Goal: Task Accomplishment & Management: Manage account settings

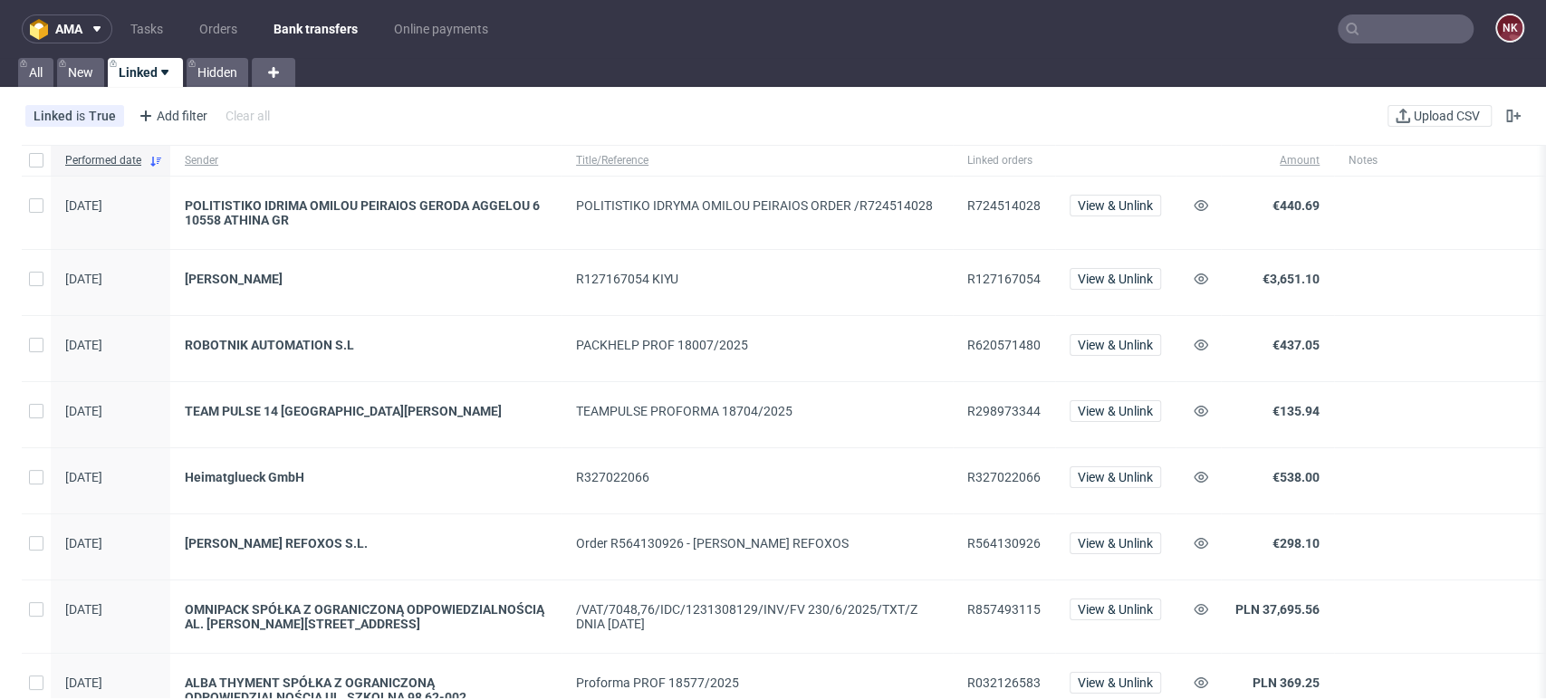
scroll to position [503, 0]
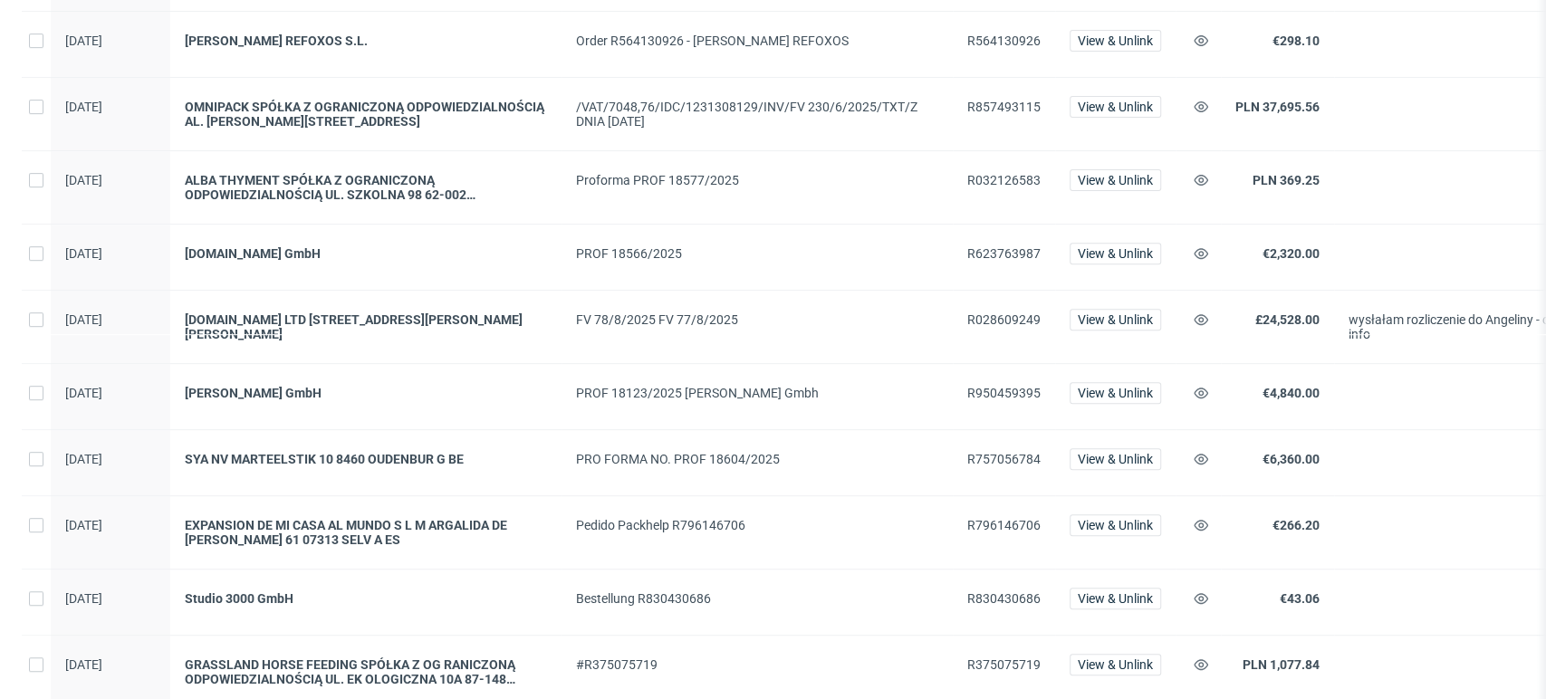
click at [1466, 444] on div at bounding box center [1484, 462] width 301 height 65
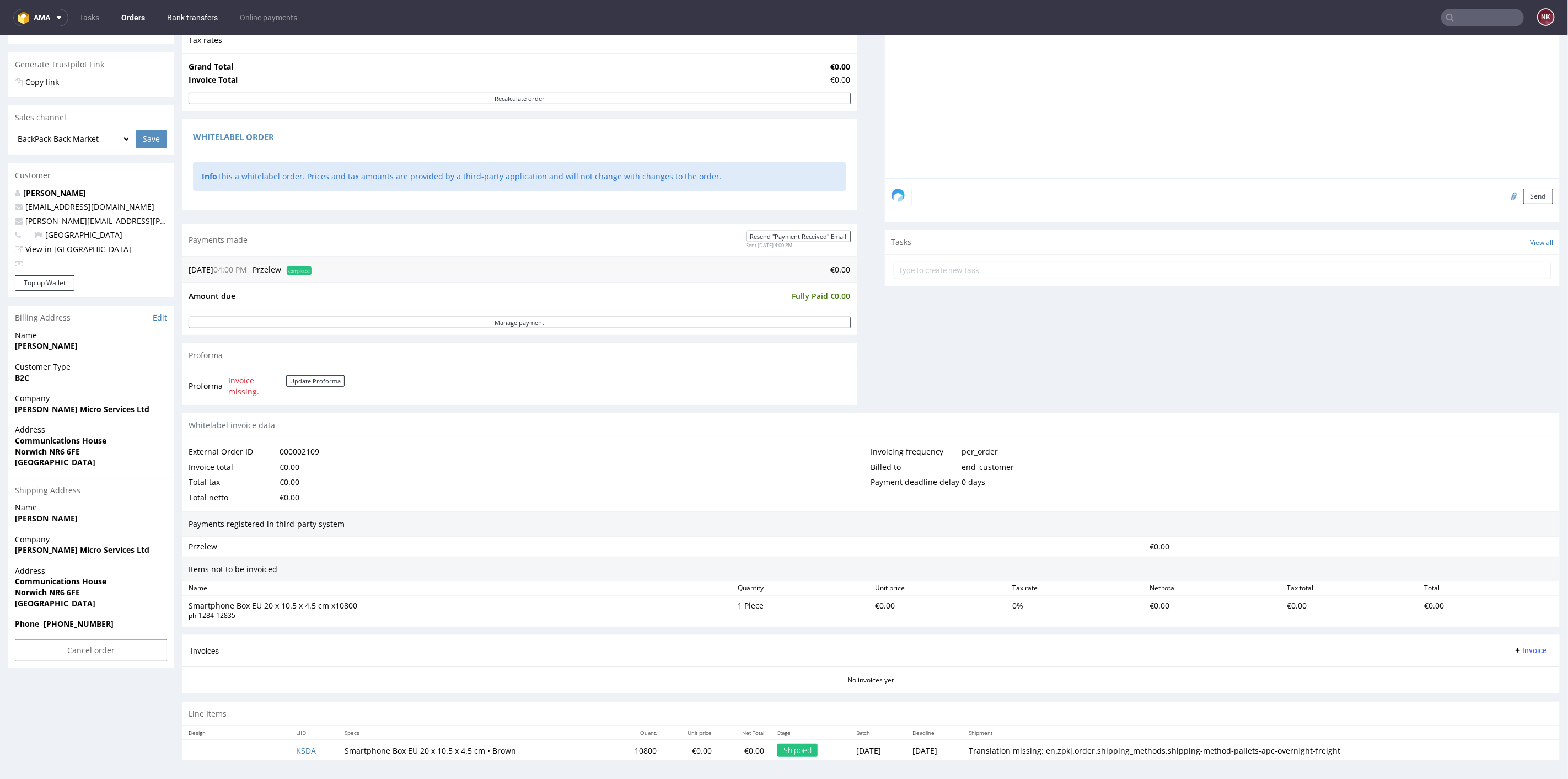
scroll to position [3, 0]
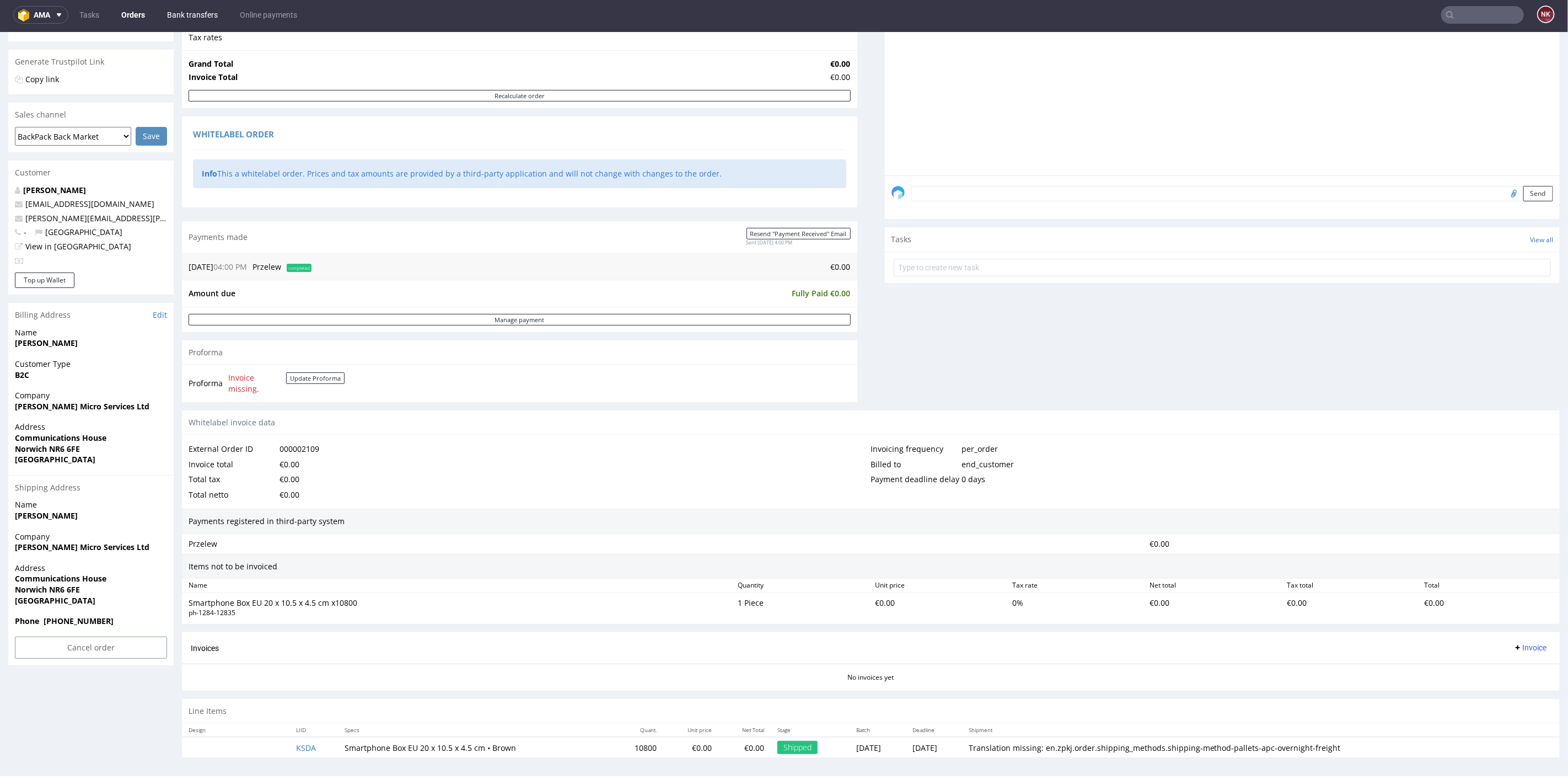
click at [198, 15] on link "Bank transfers" at bounding box center [192, 15] width 64 height 18
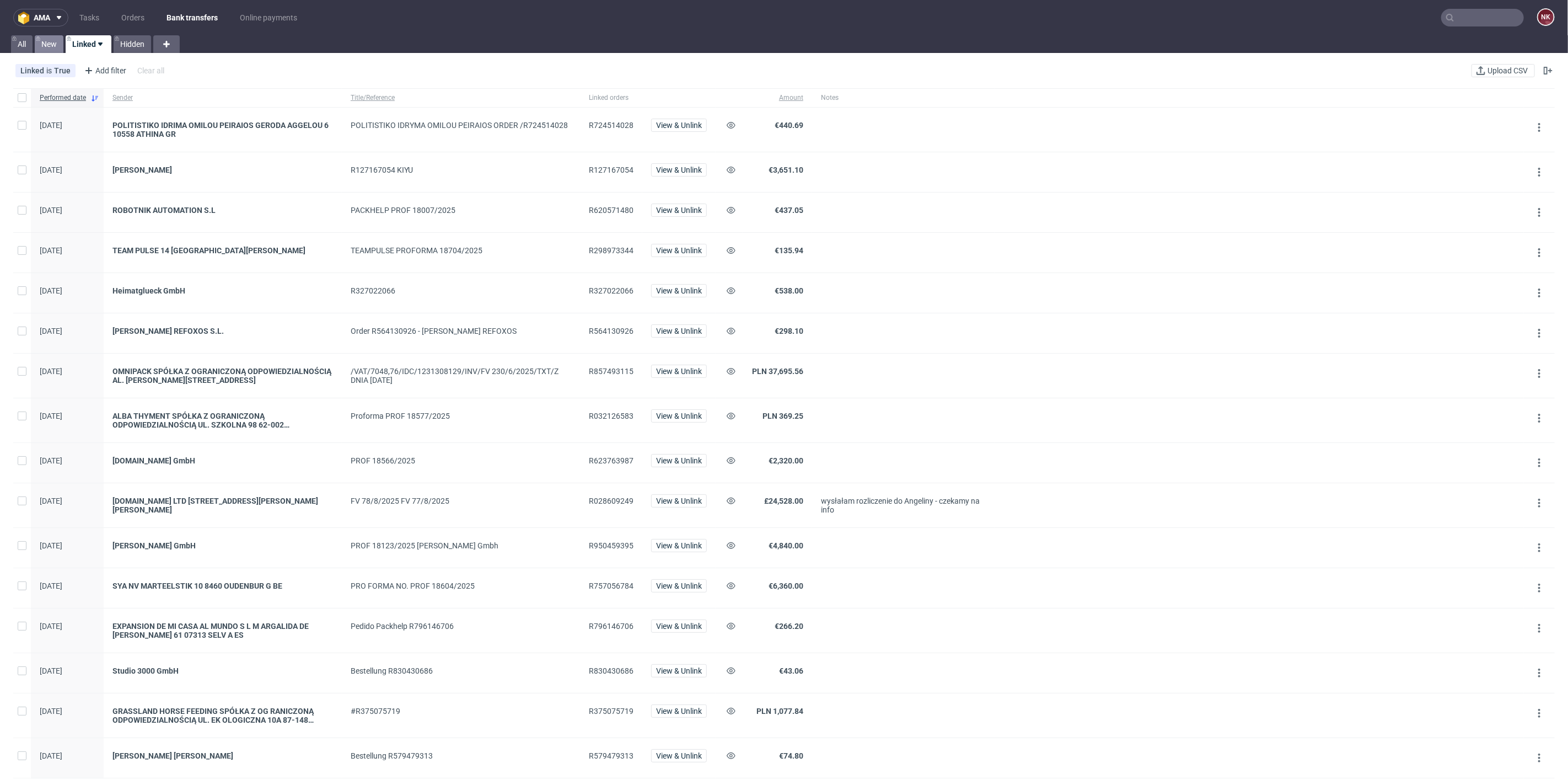
click at [52, 38] on link "New" at bounding box center [49, 44] width 29 height 18
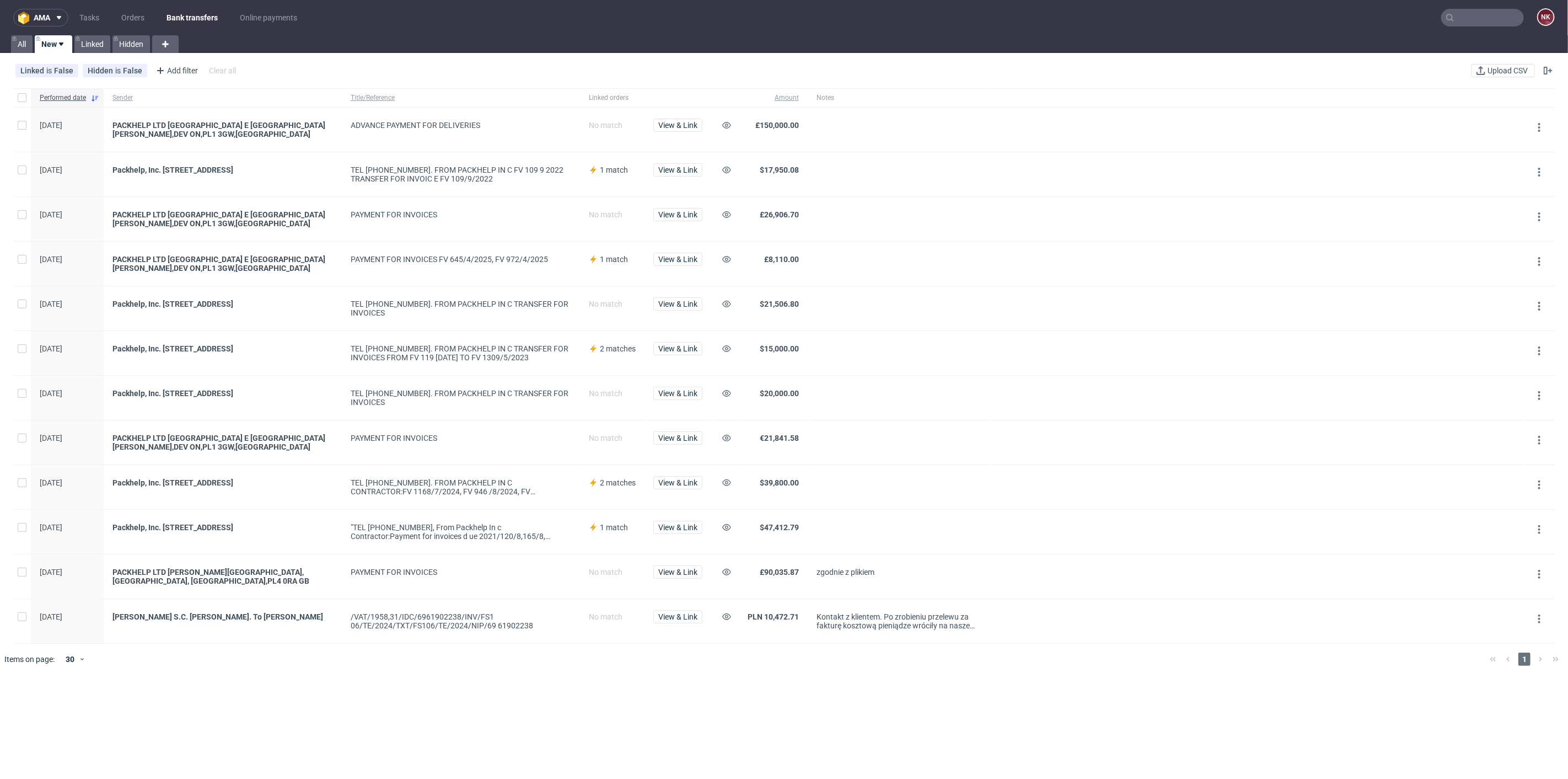
click at [1496, 58] on div "Linked is False Hidden is False Add filter Hide filters Clear all Upload CSV" at bounding box center [784, 70] width 1568 height 26
click at [1490, 67] on span "Upload CSV" at bounding box center [1507, 71] width 44 height 8
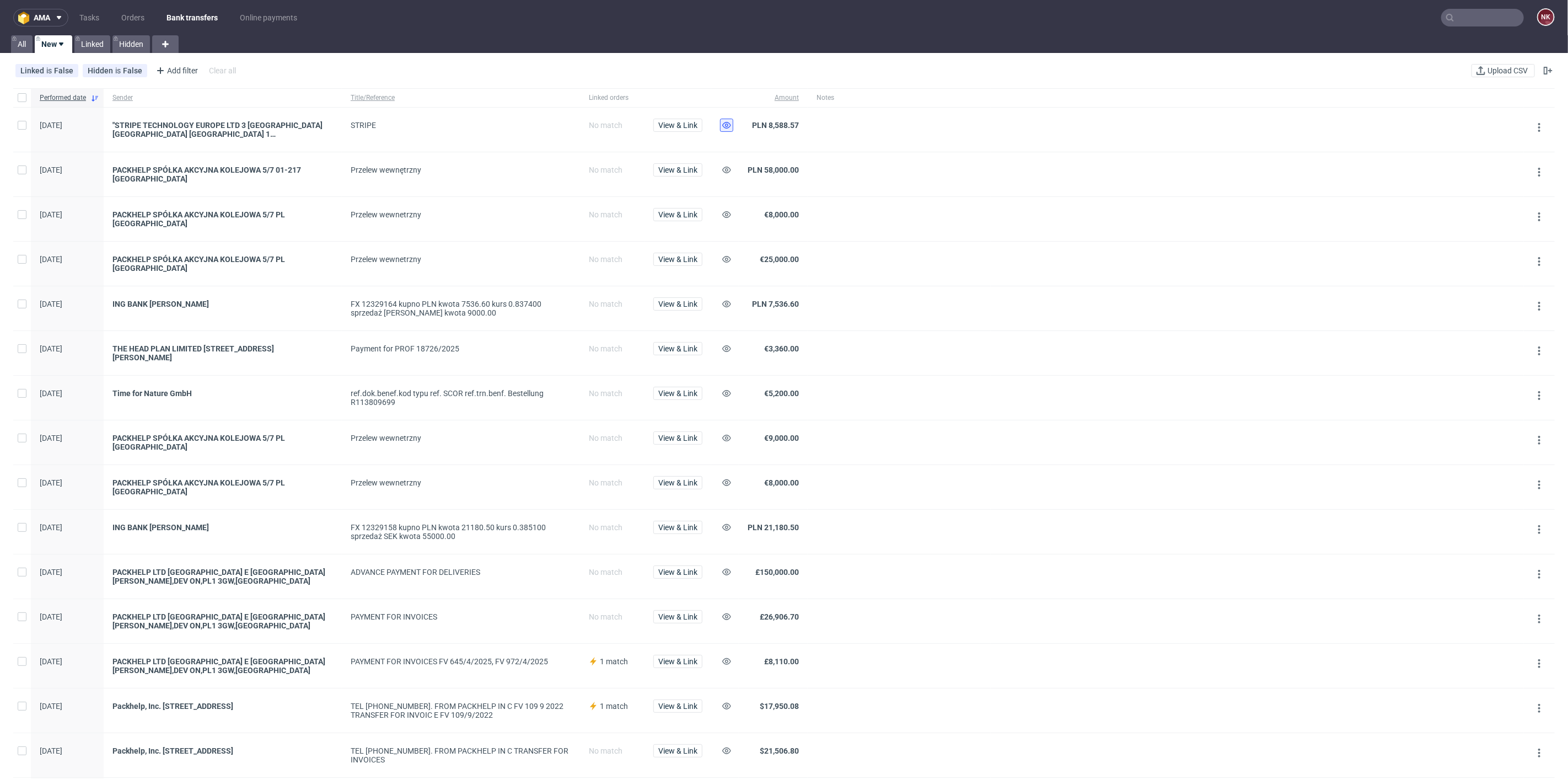
click at [727, 125] on use at bounding box center [727, 125] width 9 height 7
click at [726, 171] on use at bounding box center [727, 170] width 9 height 7
click at [726, 210] on icon at bounding box center [727, 214] width 9 height 9
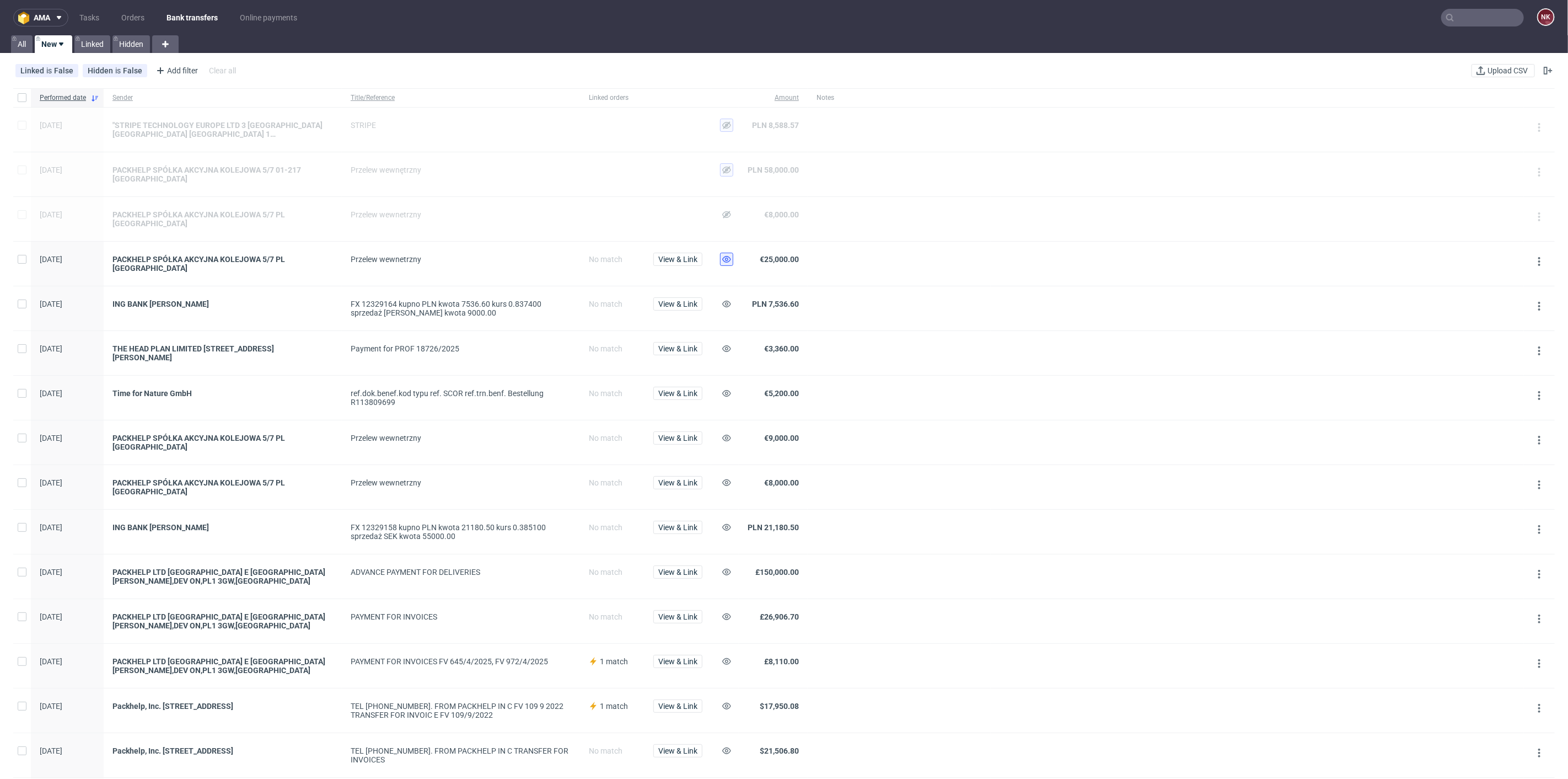
click at [728, 256] on icon at bounding box center [727, 259] width 9 height 9
click at [726, 300] on icon at bounding box center [727, 304] width 9 height 9
click at [729, 434] on icon at bounding box center [727, 438] width 9 height 9
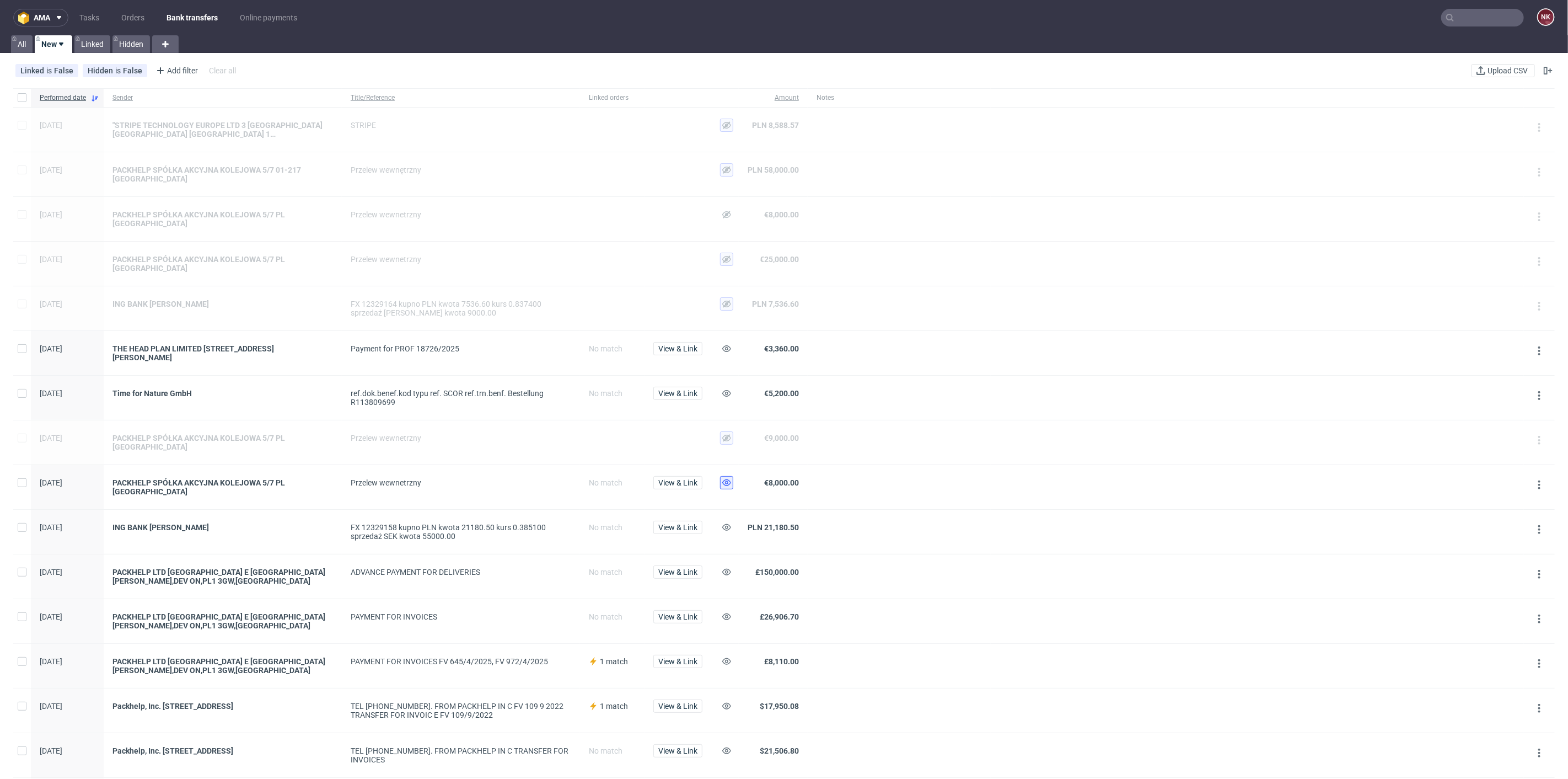
click at [726, 479] on use at bounding box center [727, 482] width 9 height 7
click at [725, 523] on icon at bounding box center [727, 527] width 9 height 9
click at [660, 389] on span "View & Link" at bounding box center [677, 393] width 39 height 8
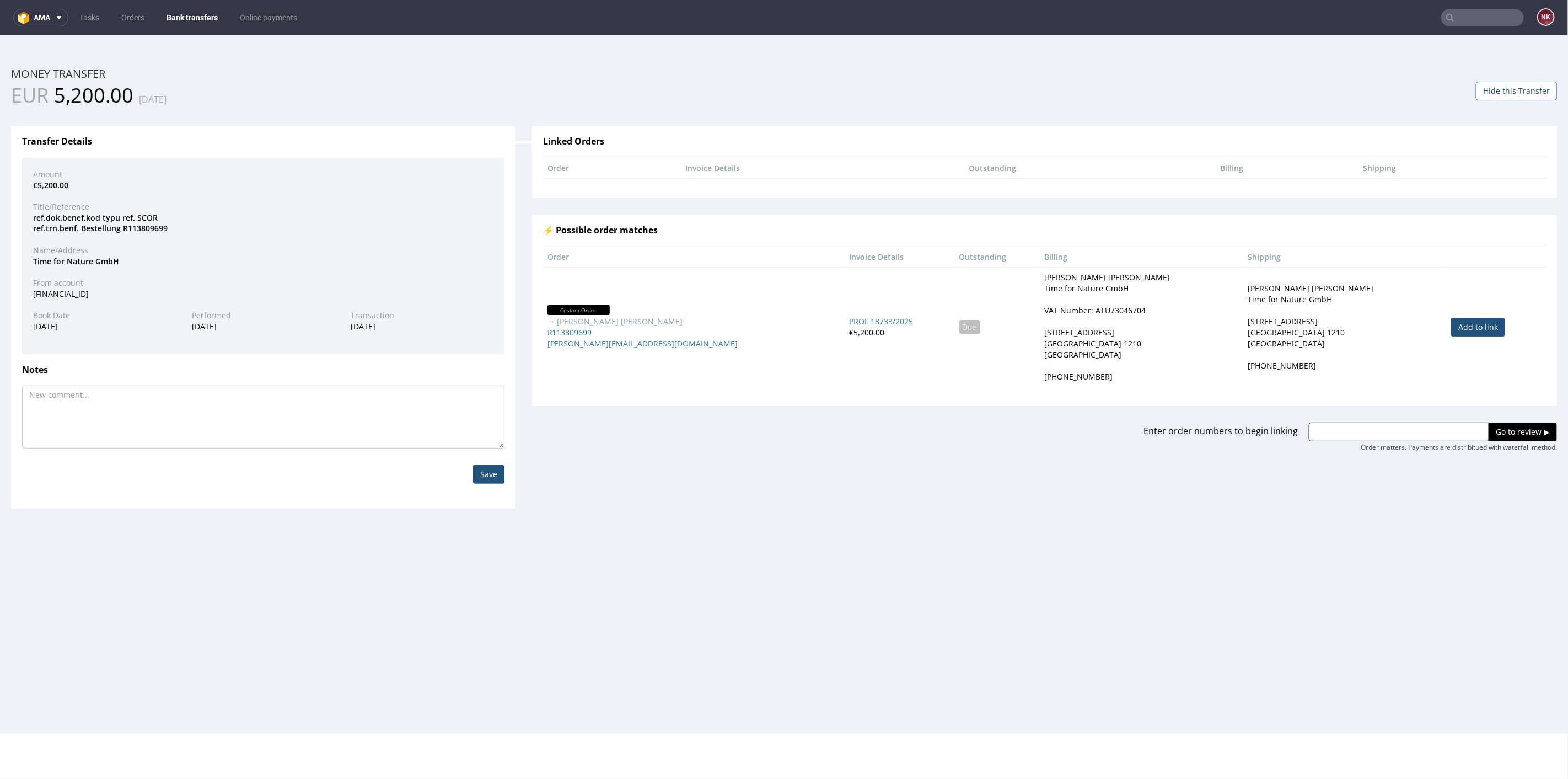
click at [1451, 328] on link "Add to link" at bounding box center [1478, 326] width 54 height 19
type input "R113809699"
click at [1506, 434] on input "Go to review ▶" at bounding box center [1523, 431] width 68 height 19
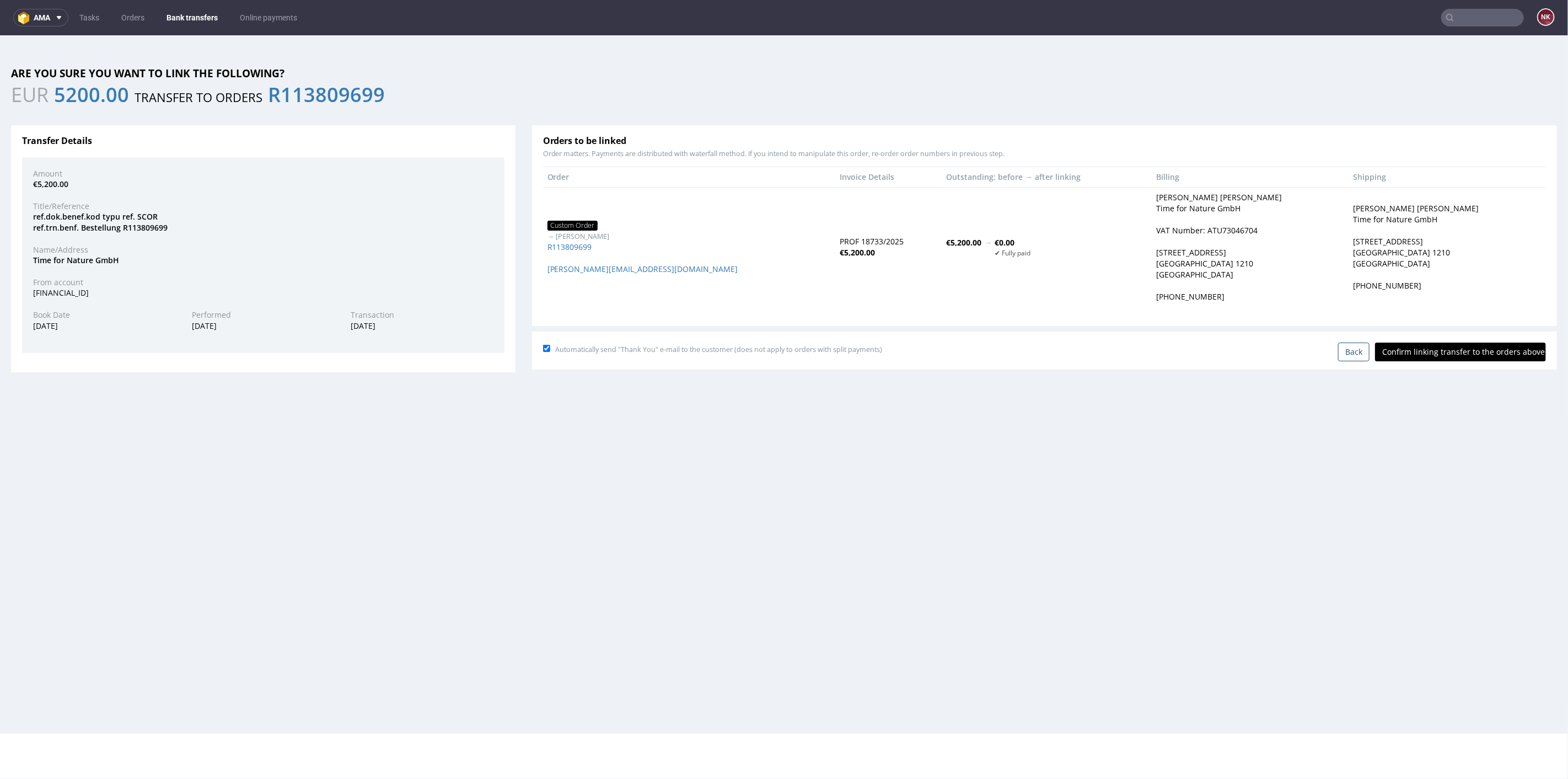
click at [1460, 348] on input "Confirm linking transfer to the orders above" at bounding box center [1460, 351] width 171 height 19
type input "In progress..."
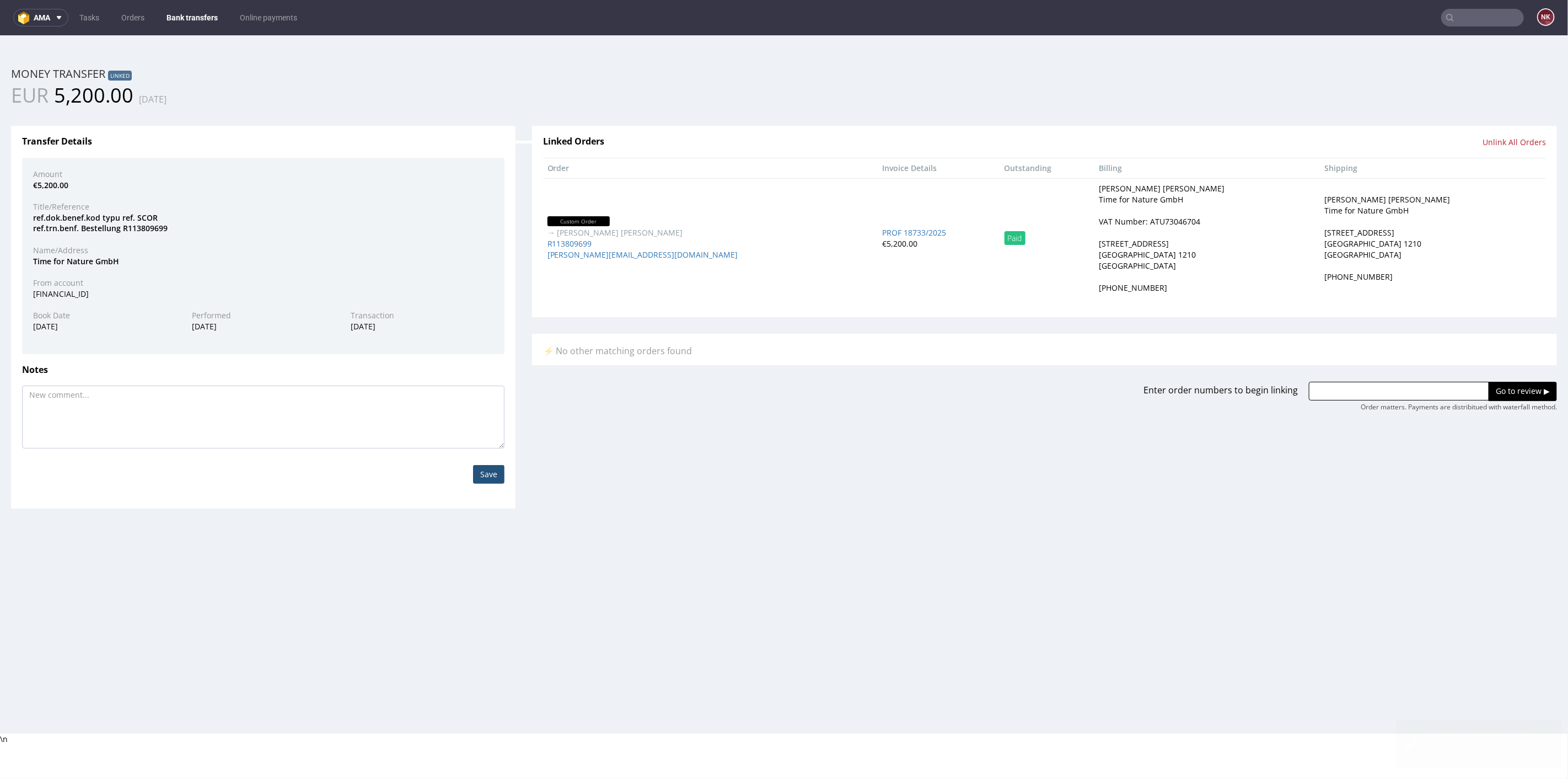
click at [184, 7] on nav "ama Tasks Orders Bank transfers Online payments NK" at bounding box center [784, 18] width 1568 height 35
click at [184, 19] on link "Bank transfers" at bounding box center [192, 17] width 65 height 18
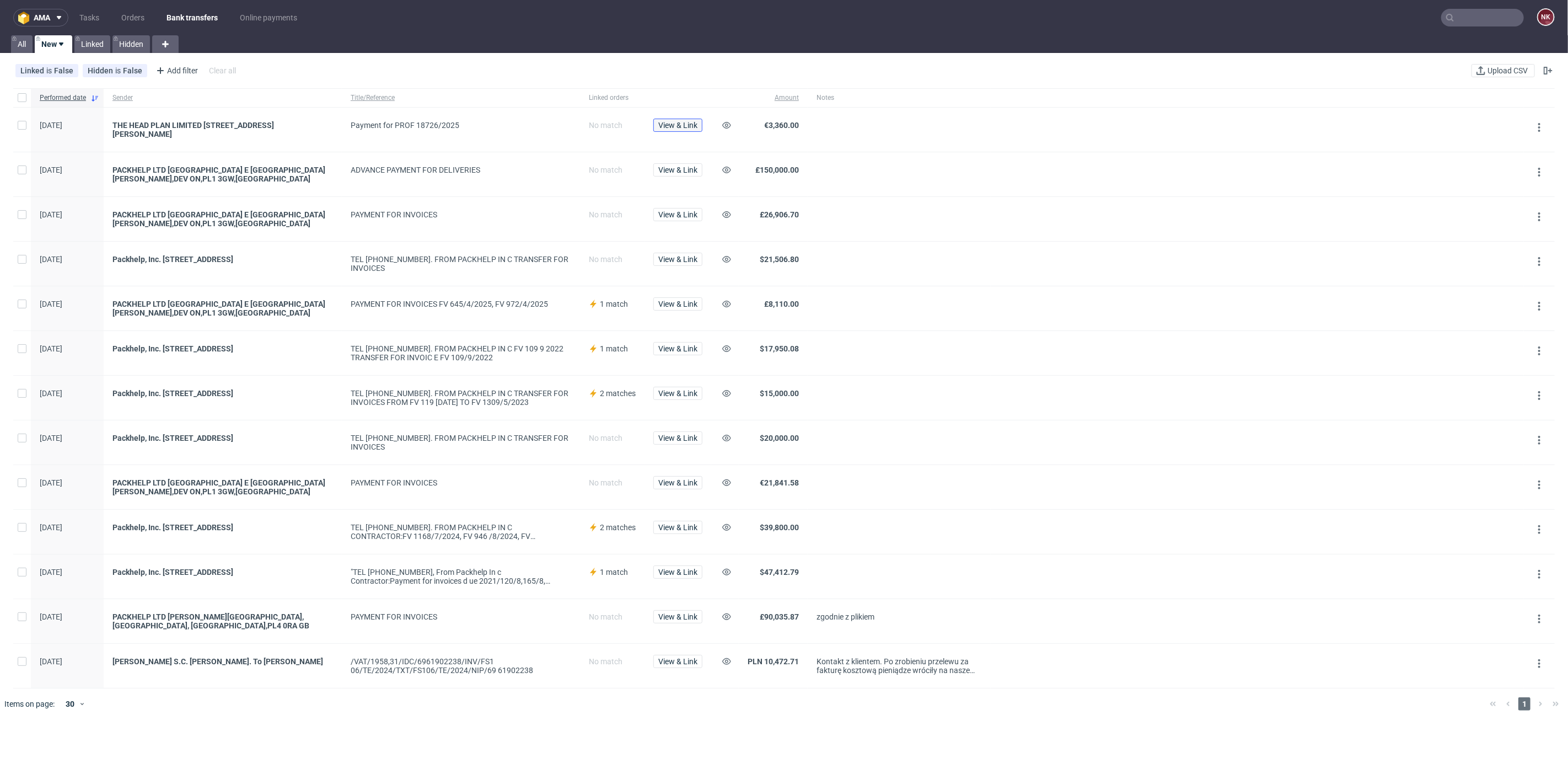
click at [685, 123] on span "View & Link" at bounding box center [677, 125] width 39 height 8
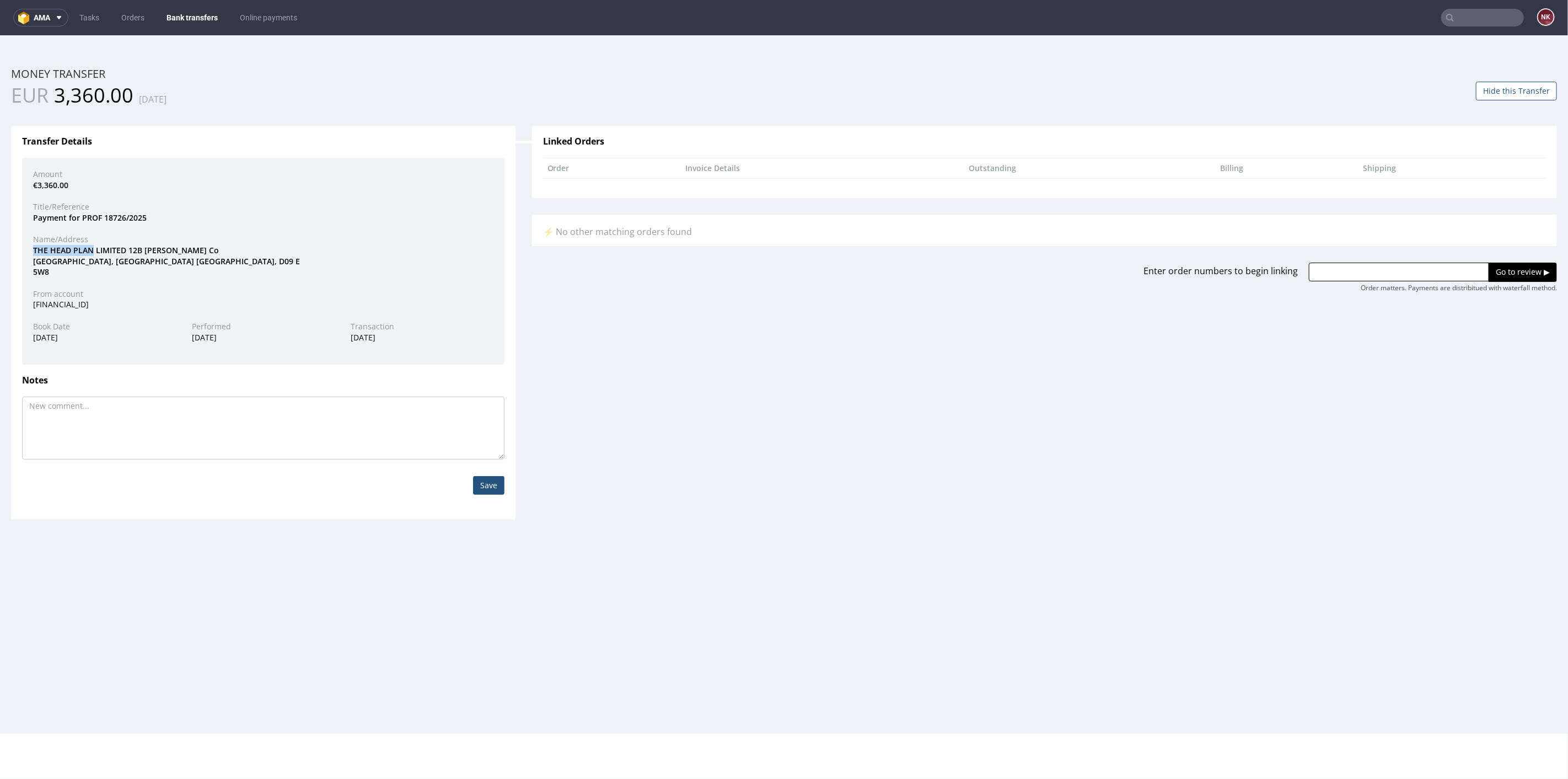
drag, startPoint x: 91, startPoint y: 248, endPoint x: 17, endPoint y: 249, distance: 74.0
click at [17, 249] on div "Transfer Details Amount €3,360.00 Title/Reference Payment for PROF 18726/2025 N…" at bounding box center [263, 322] width 505 height 393
copy div "THE HEAD PLAN"
click at [1352, 270] on input "text" at bounding box center [1399, 271] width 180 height 19
paste input "R948052717"
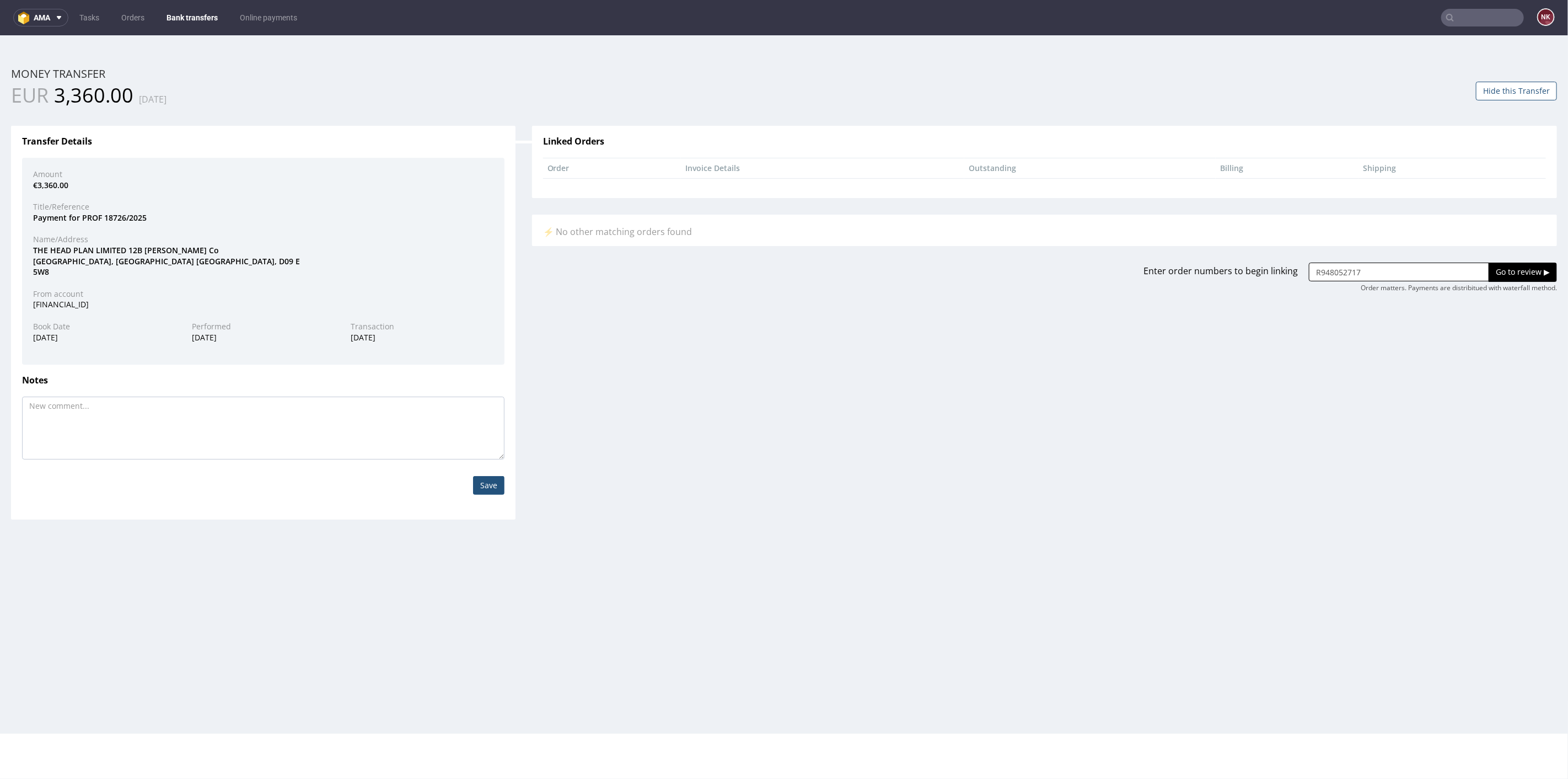
type input "R948052717"
click at [1489, 272] on input "Go to review ▶" at bounding box center [1523, 271] width 68 height 19
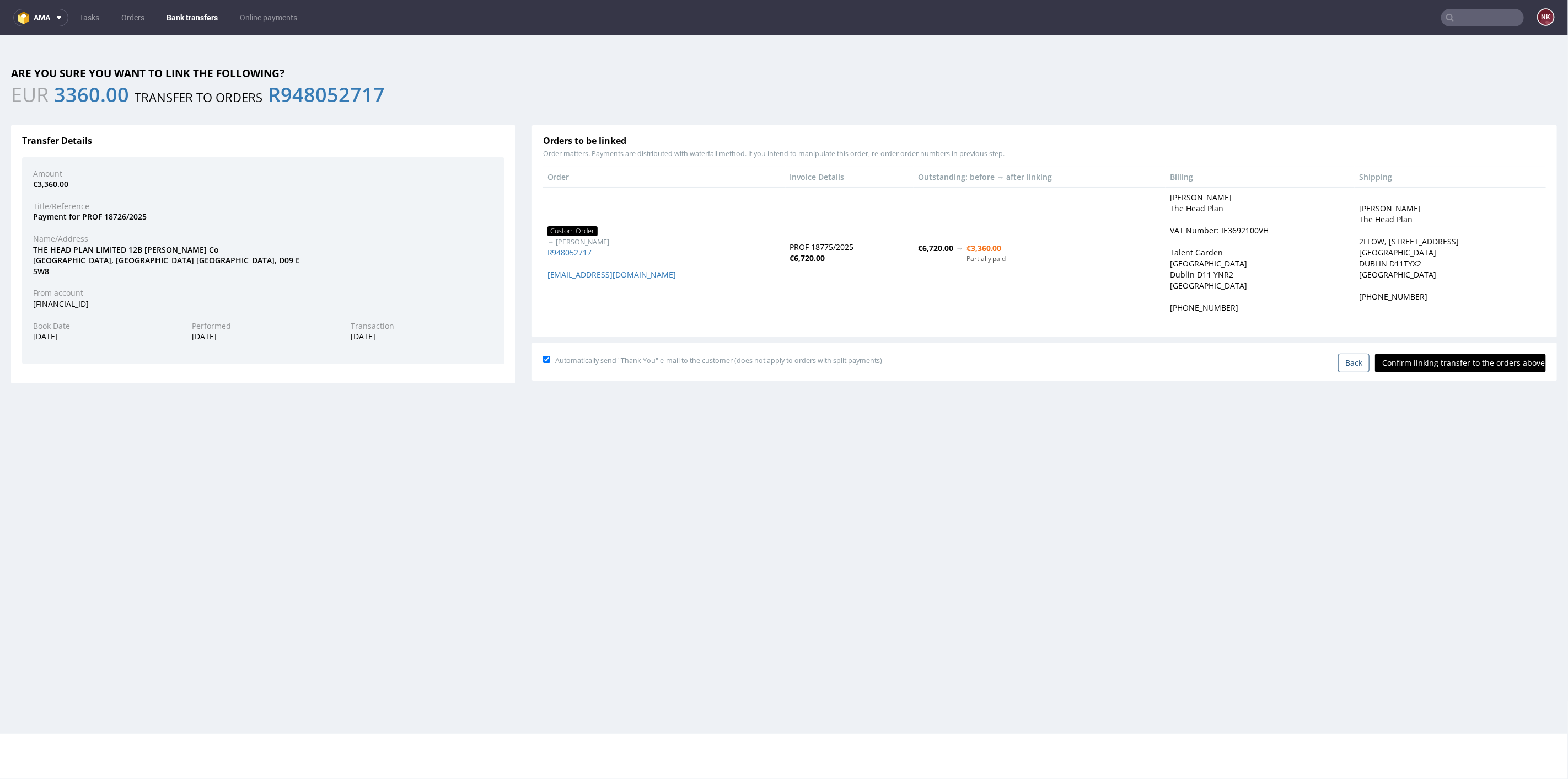
click at [1458, 347] on div "Automatically send "Thank You" e-mail to the customer (does not apply to orders…" at bounding box center [1045, 361] width 1025 height 38
click at [1458, 353] on input "Confirm linking transfer to the orders above" at bounding box center [1460, 362] width 171 height 19
type input "In progress..."
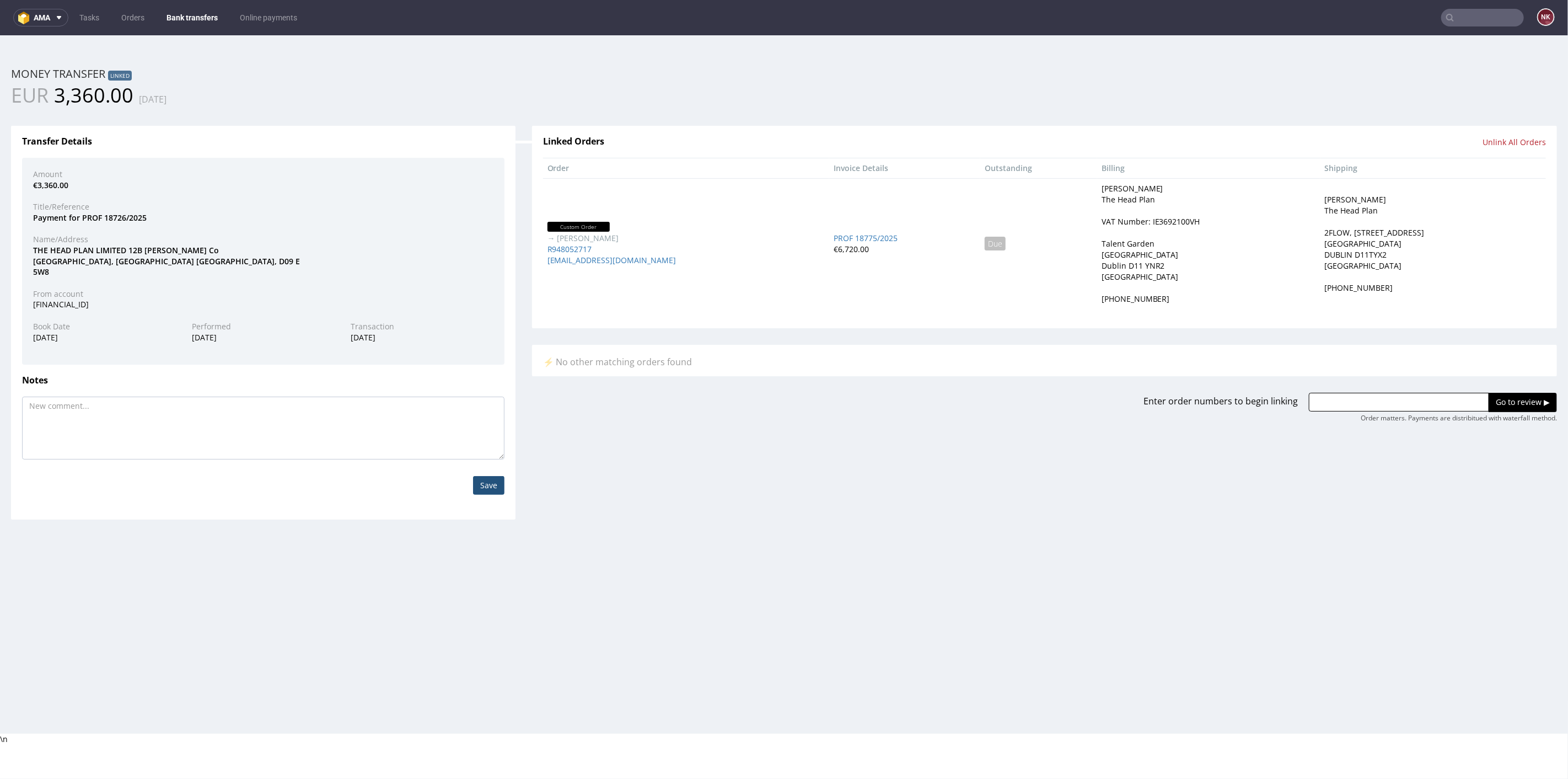
click at [177, 12] on link "Bank transfers" at bounding box center [192, 17] width 65 height 18
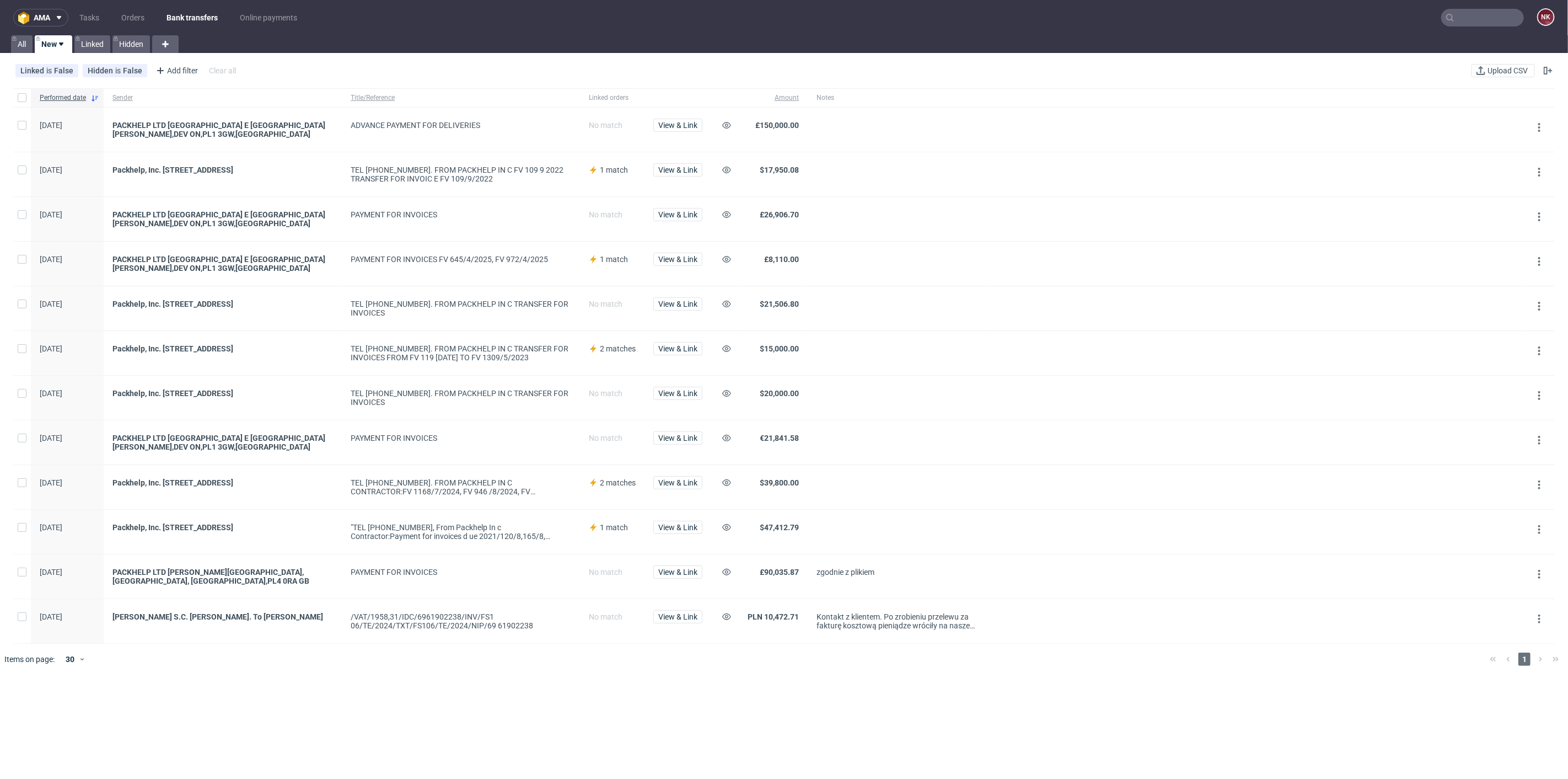
click at [1472, 20] on input "text" at bounding box center [1483, 17] width 83 height 18
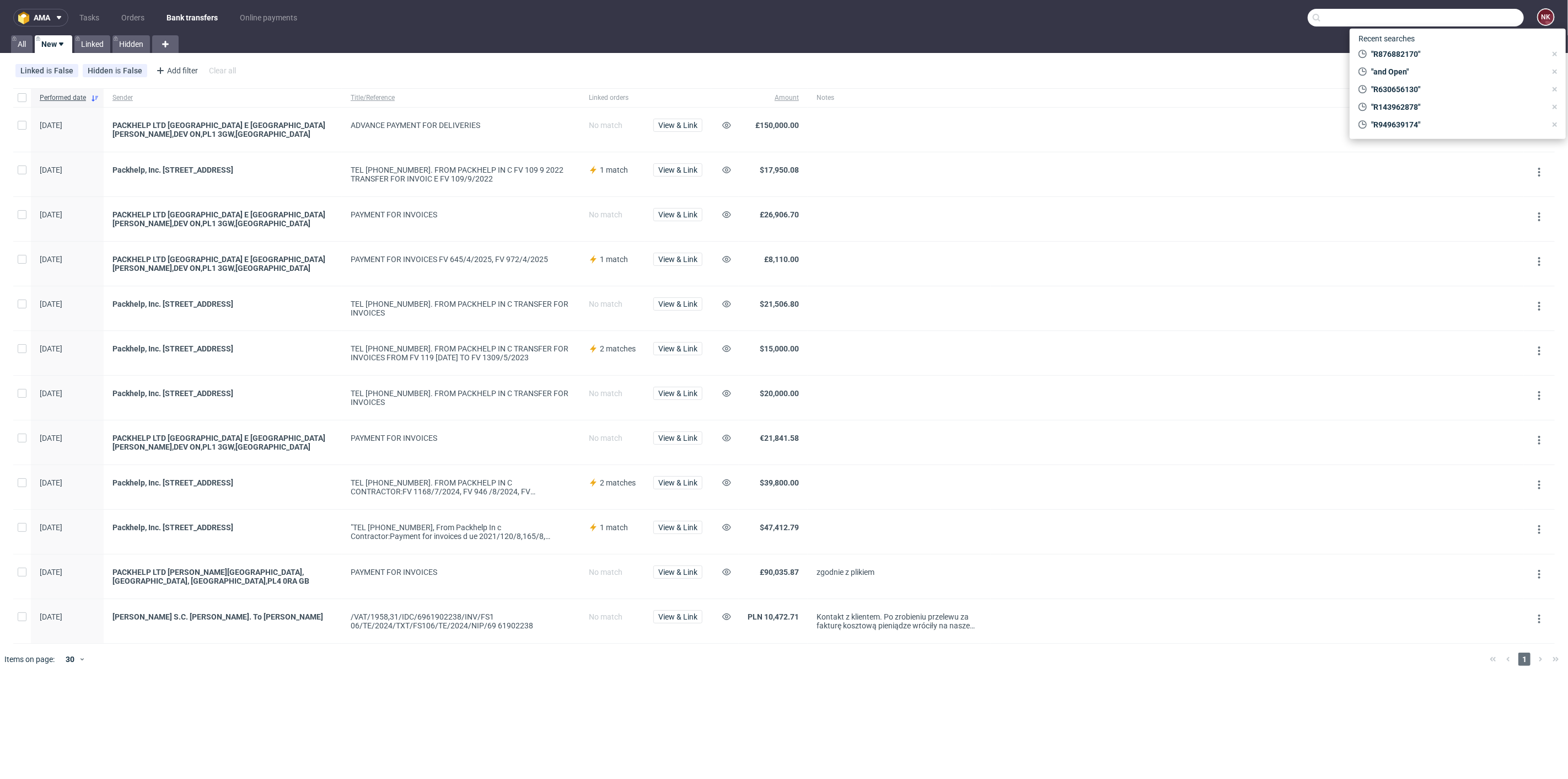
paste input "R420849888"
type input "R420849888"
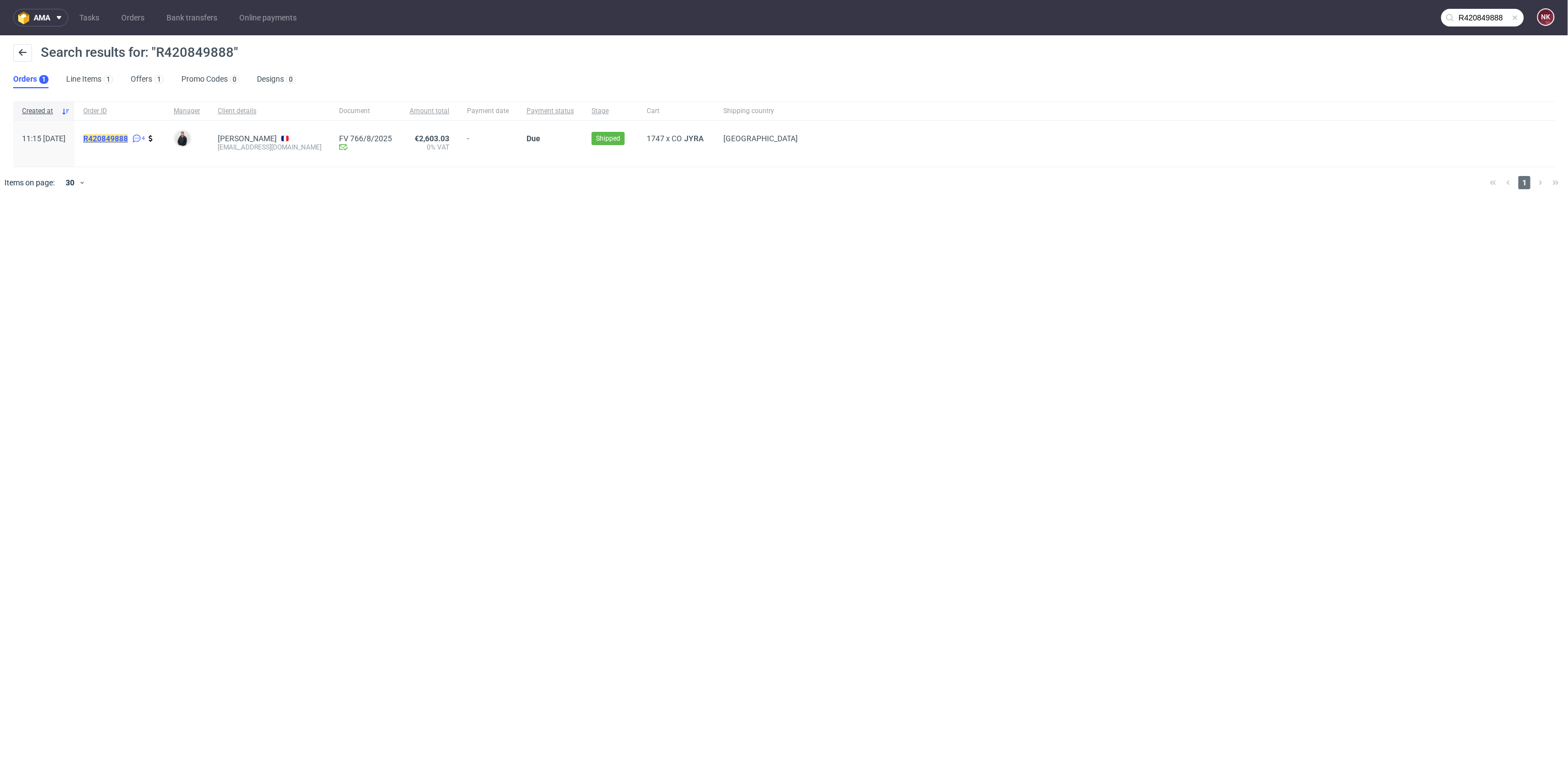
click at [128, 141] on mark "R420849888" at bounding box center [105, 138] width 44 height 9
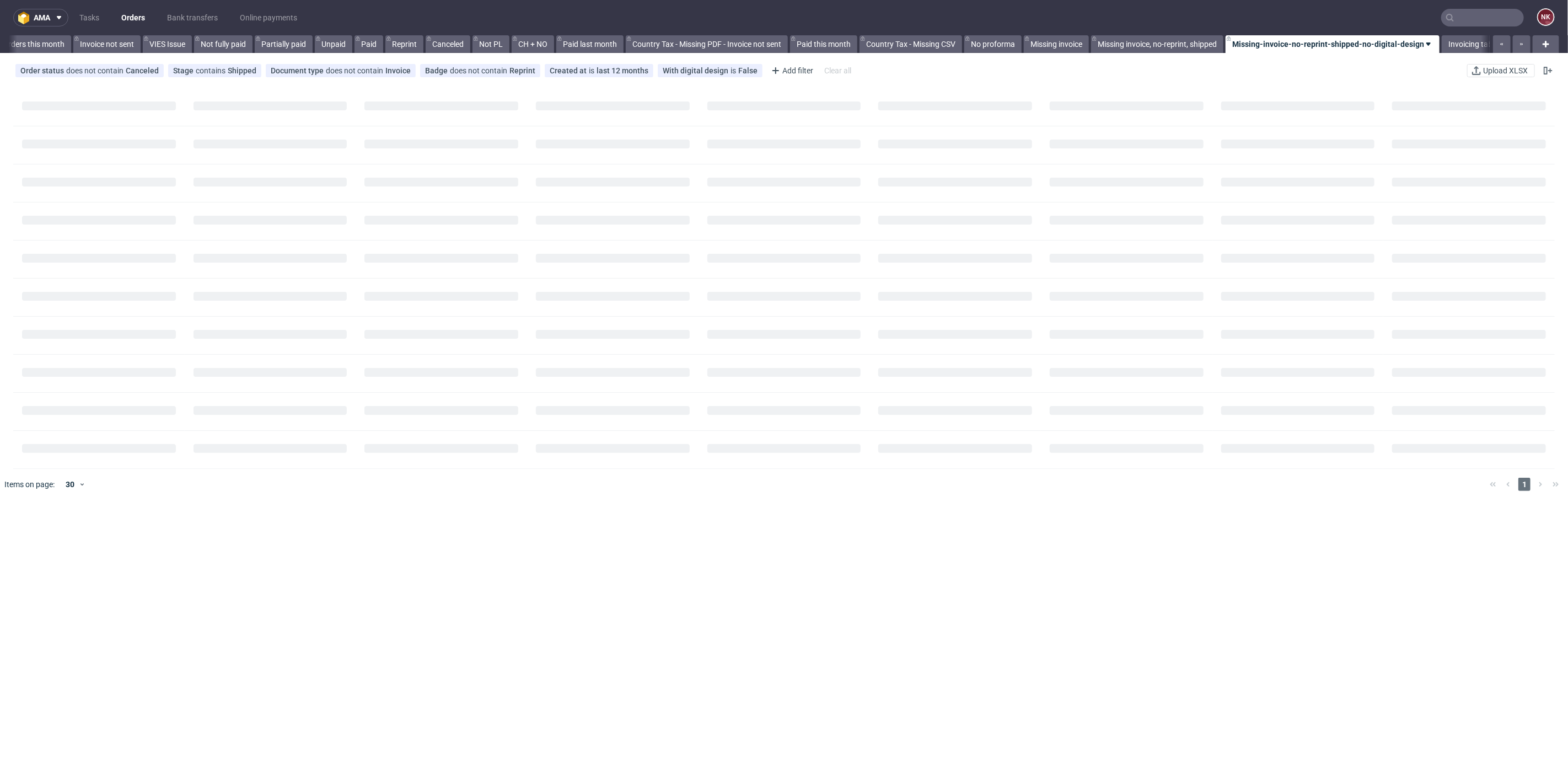
click at [1465, 13] on input "text" at bounding box center [1483, 17] width 83 height 18
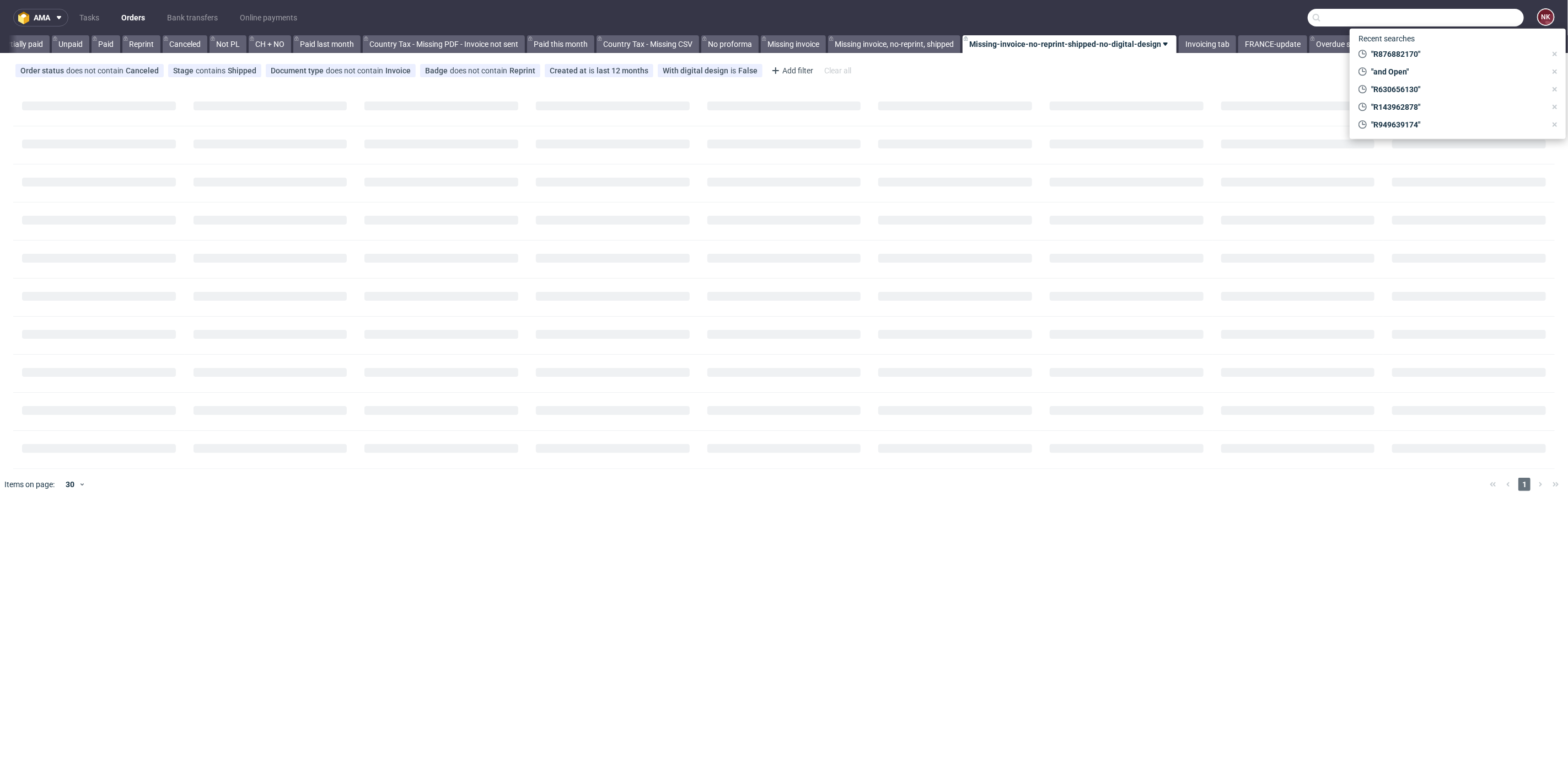
paste input "THE HEAD PLAN"
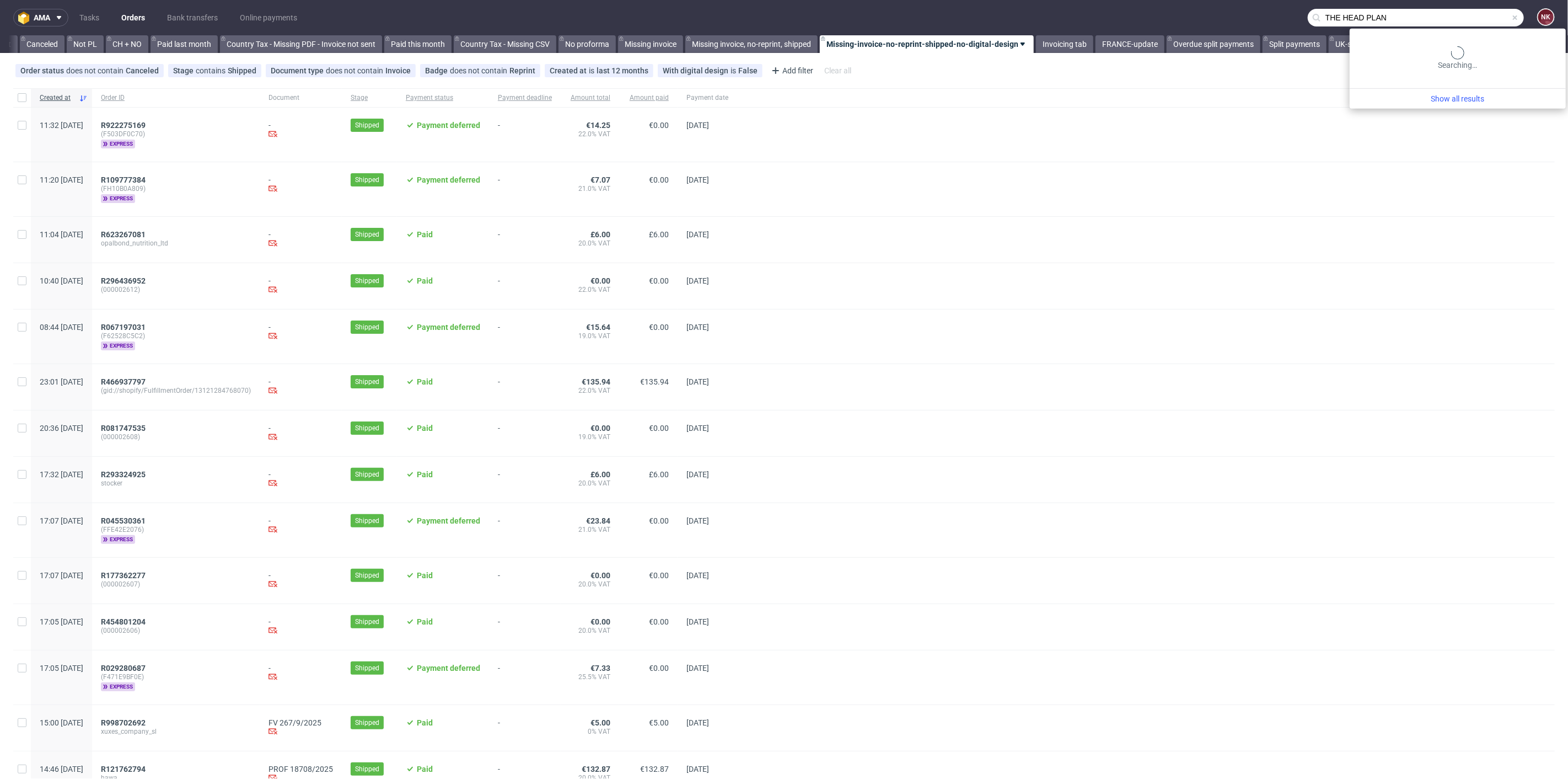
scroll to position [0, 1069]
type input "THE HEAD PLAN"
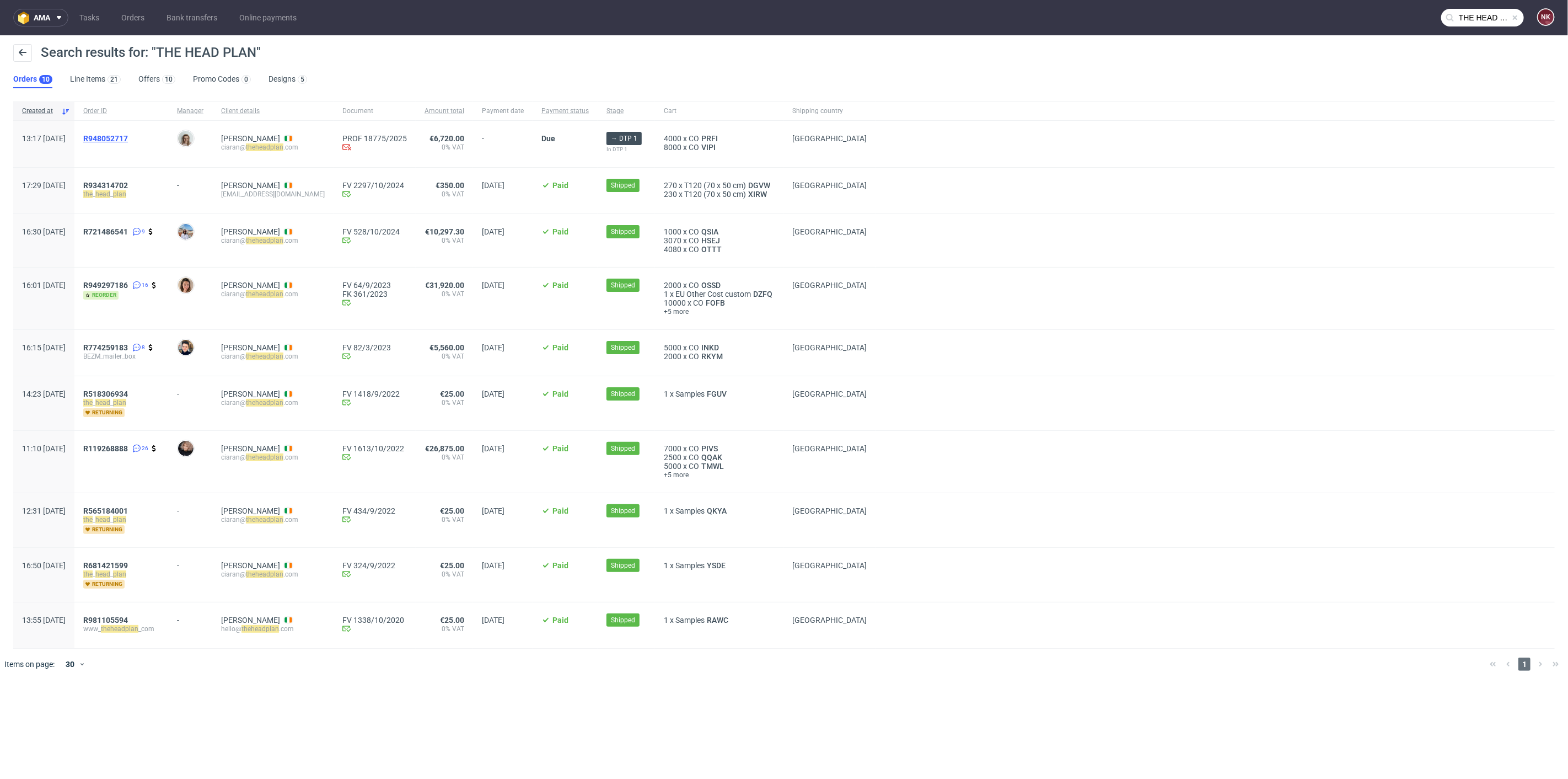
click at [128, 138] on span "R948052717" at bounding box center [105, 138] width 44 height 9
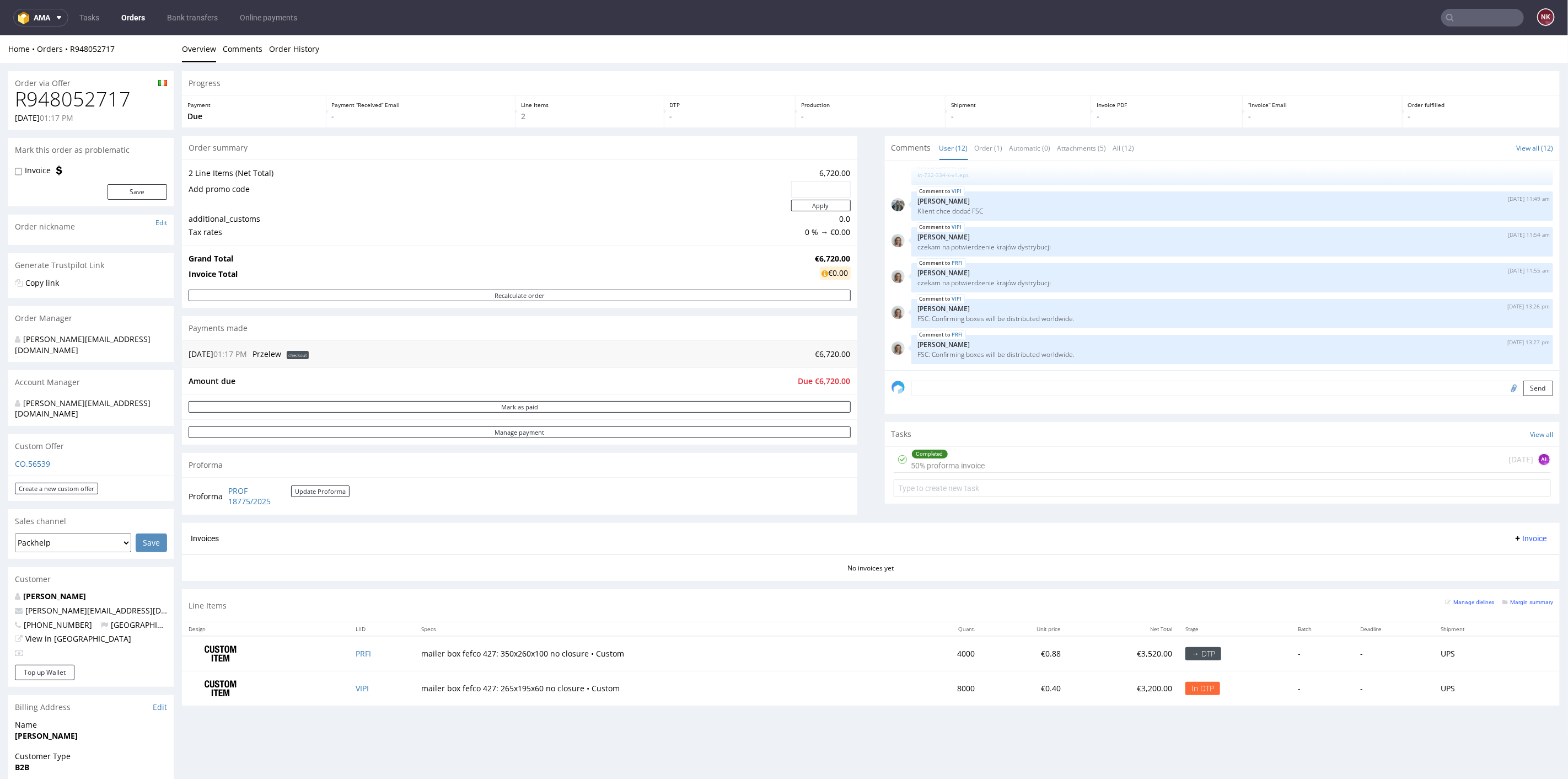
click at [75, 102] on h1 "R948052717" at bounding box center [91, 99] width 152 height 22
copy h1 "R948052717"
click at [884, 536] on div "Invoices Invoice" at bounding box center [870, 538] width 1360 height 14
drag, startPoint x: 1029, startPoint y: 445, endPoint x: 1032, endPoint y: 451, distance: 6.7
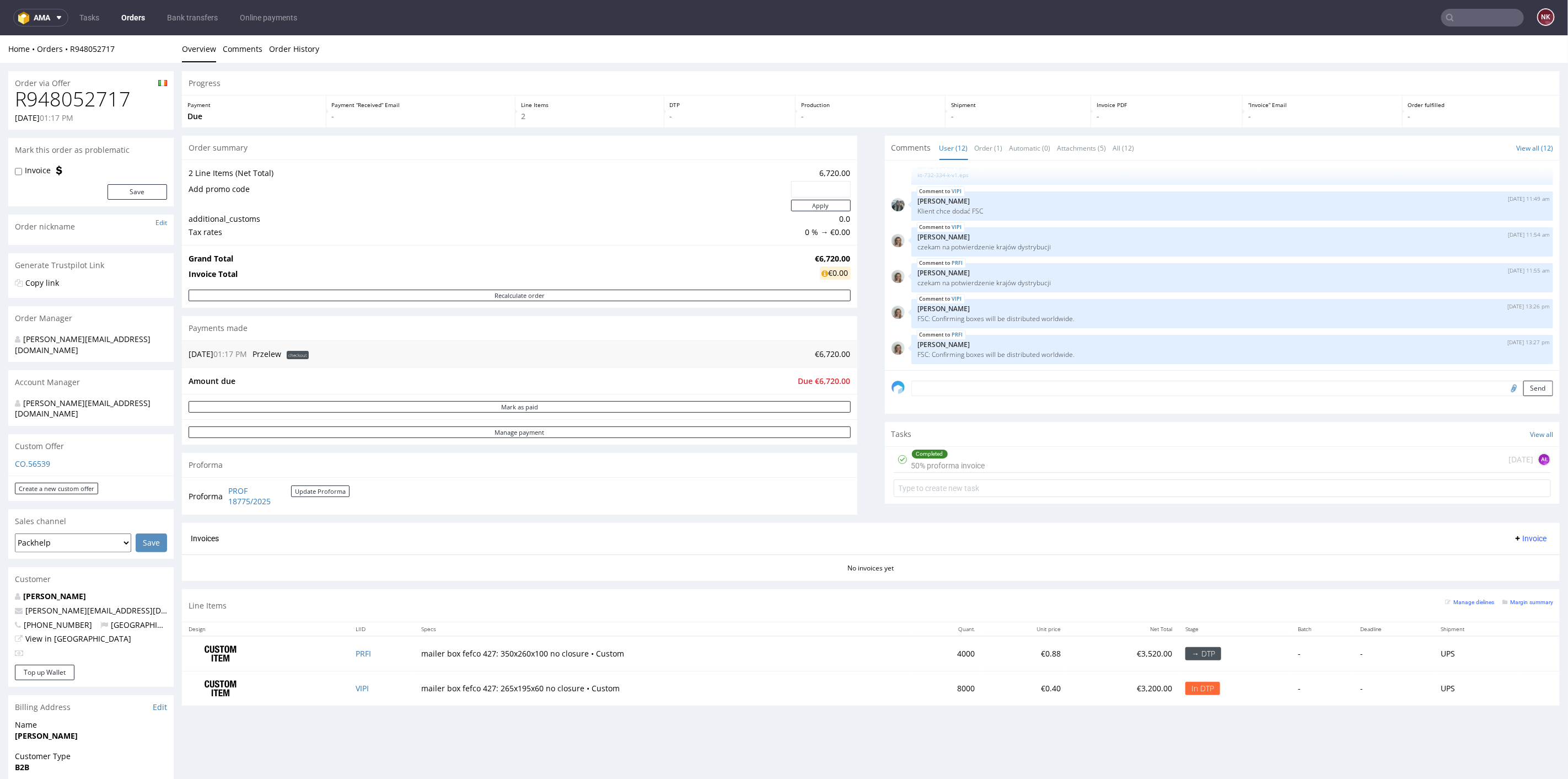
click at [1029, 446] on div "Completed 50% proforma invoice 1 day ago AŁ" at bounding box center [1222, 459] width 658 height 26
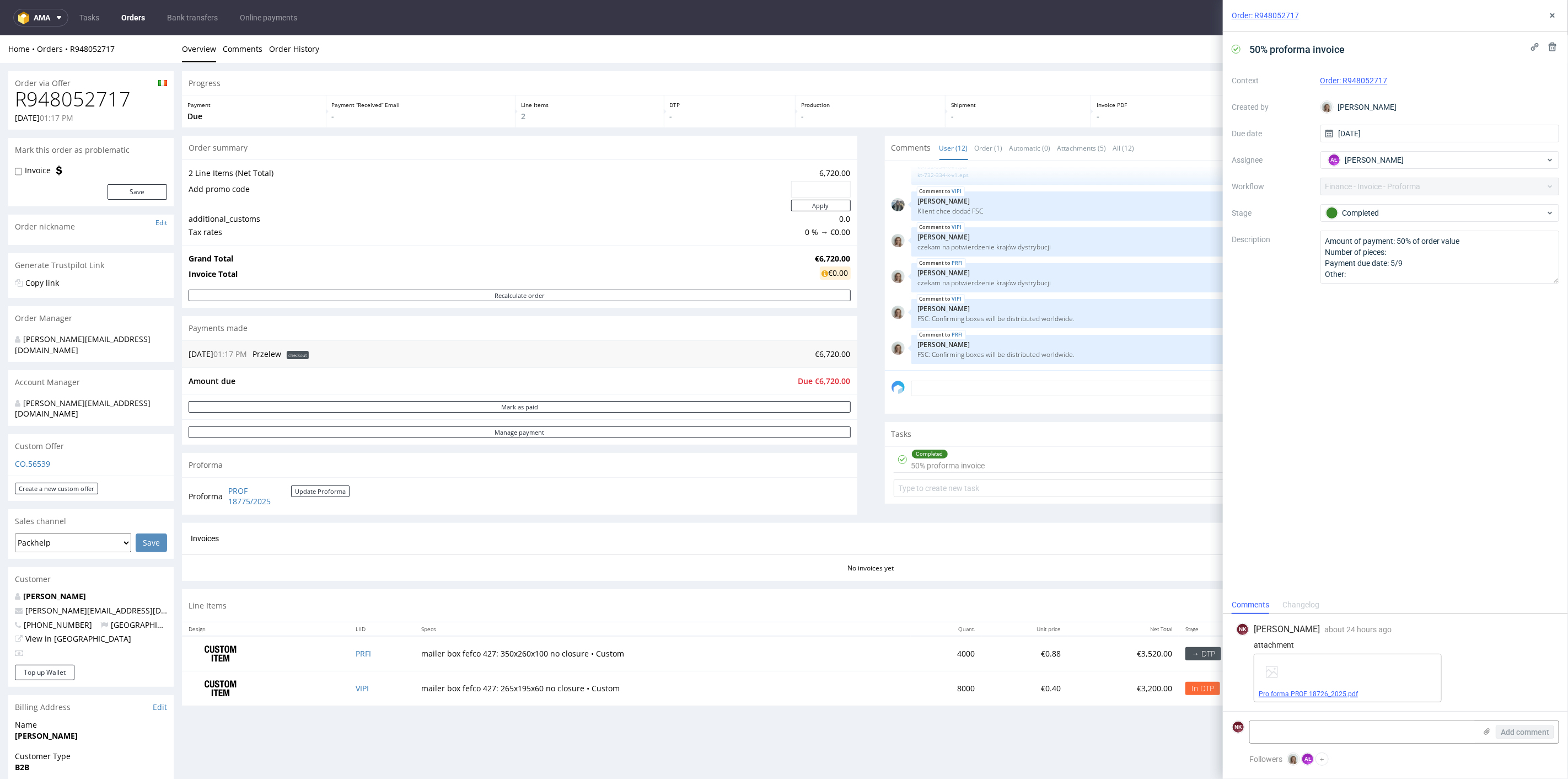
click at [1328, 698] on link "Pro forma PROF 18726_2025.pdf" at bounding box center [1308, 694] width 99 height 8
click at [1550, 13] on icon at bounding box center [1552, 15] width 9 height 9
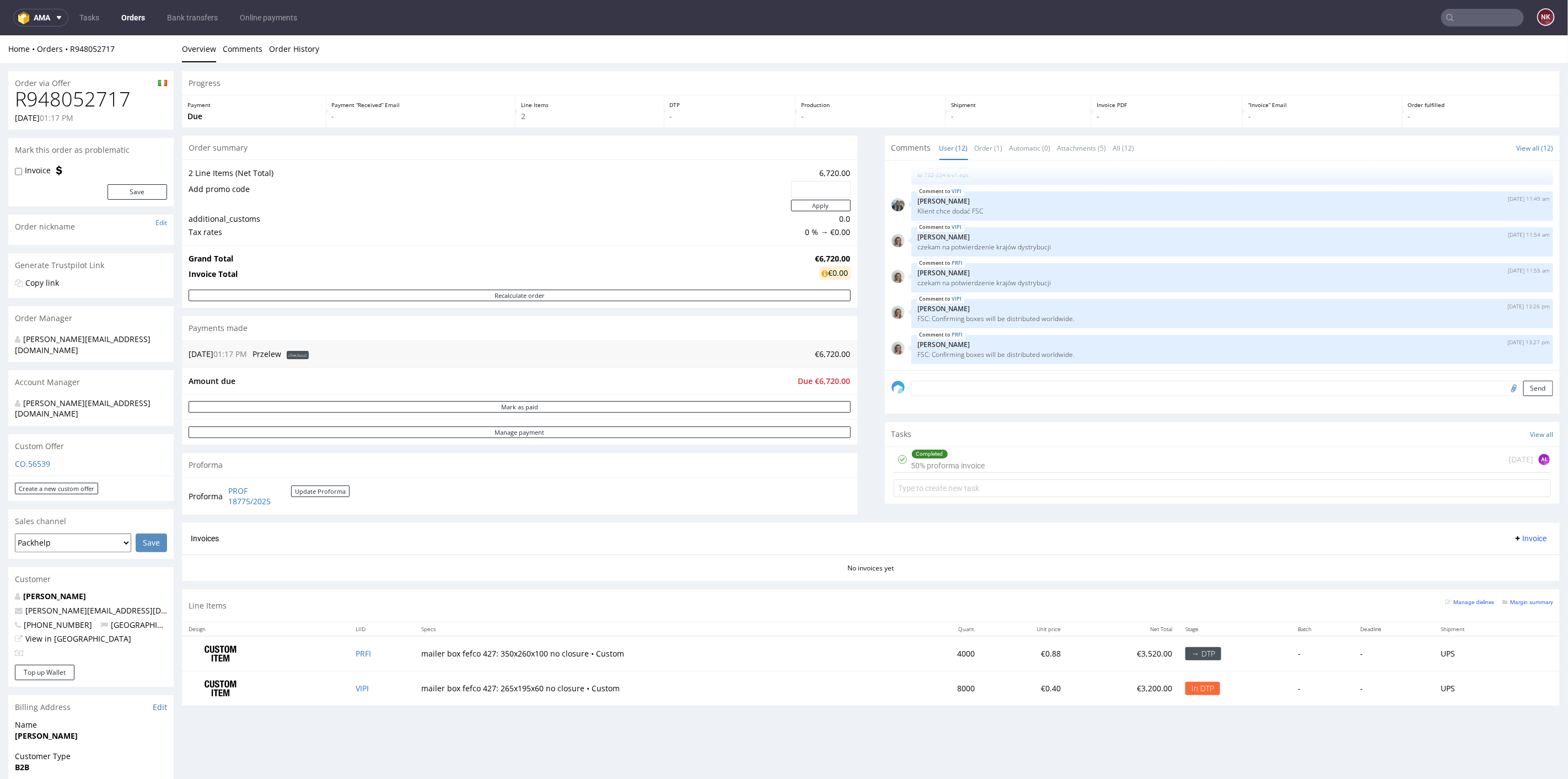
click at [36, 164] on section "Mark this order as problematic Invoice Save" at bounding box center [91, 171] width 166 height 68
click at [54, 169] on img at bounding box center [59, 170] width 11 height 11
click at [21, 171] on input "Invoice" at bounding box center [18, 171] width 7 height 9
checkbox input "true"
click at [135, 186] on button "Save" at bounding box center [138, 191] width 60 height 15
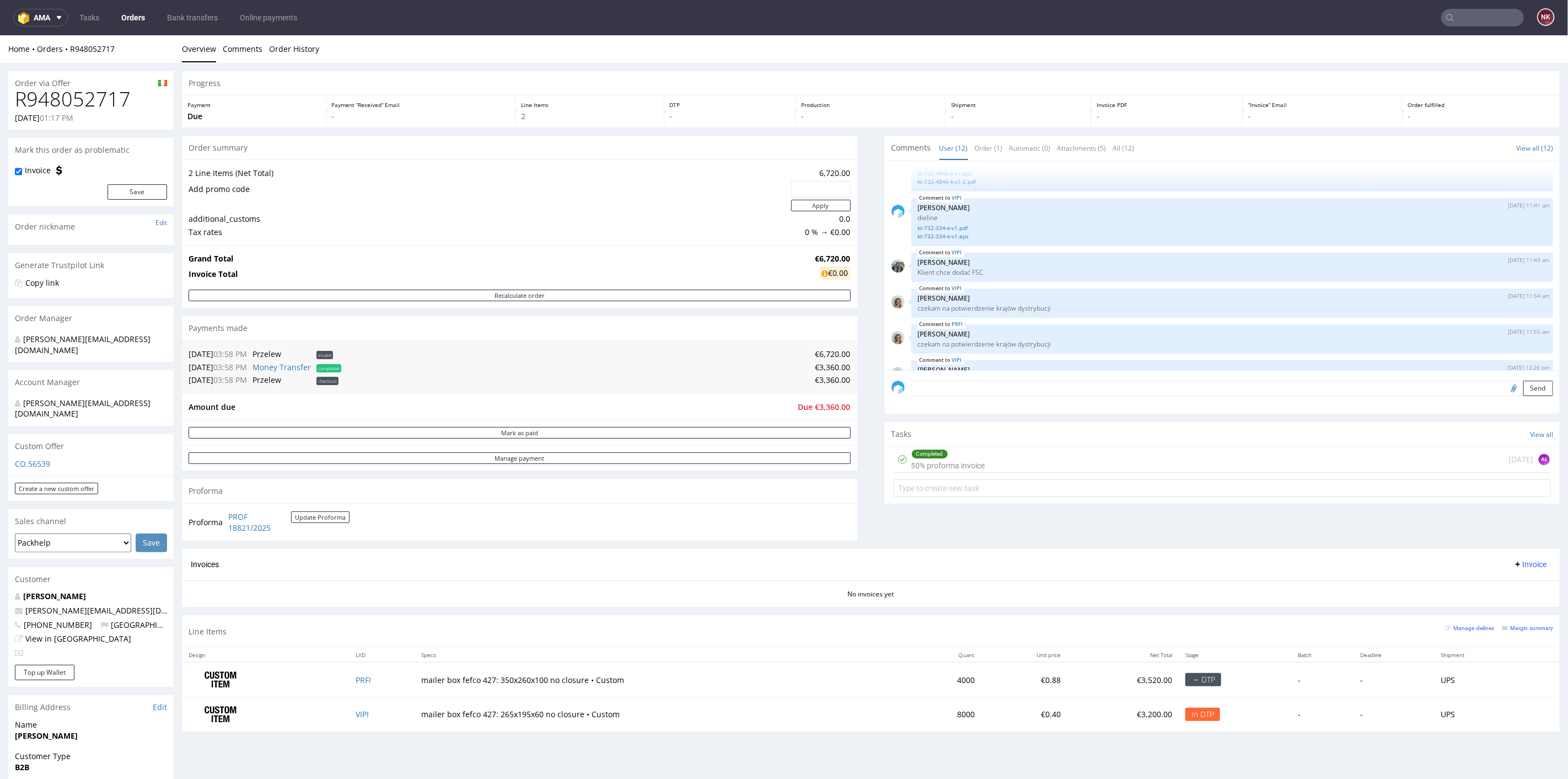
scroll to position [311, 0]
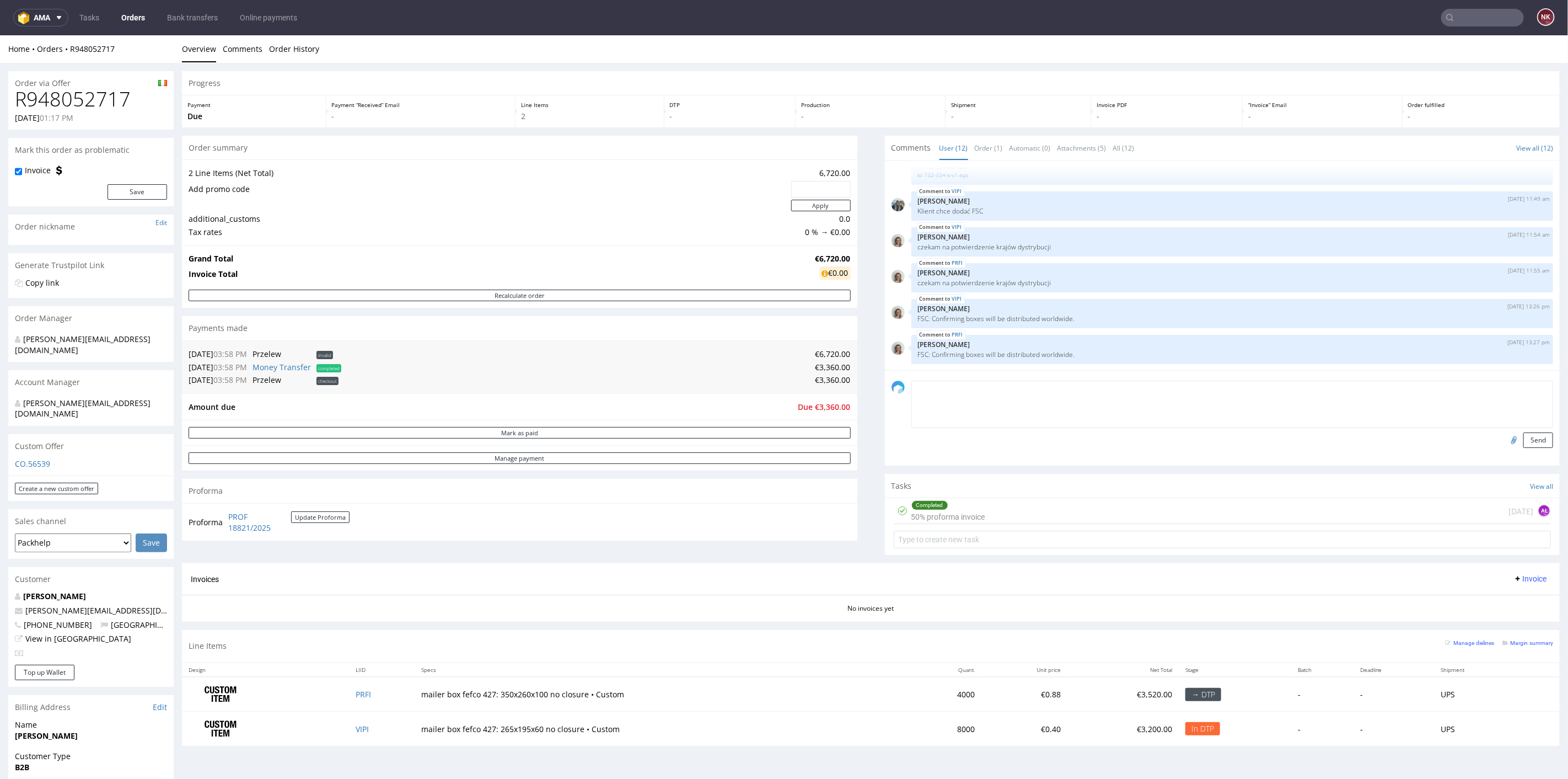
click at [1038, 384] on textarea at bounding box center [1232, 404] width 642 height 48
click at [911, 386] on textarea "FSC nie było uwzględnione na proformie do płatności - musi być na fakturze końc…" at bounding box center [1232, 404] width 642 height 48
click at [1307, 386] on textarea "FOR FINANCE: FSC nie było uwzględnione na proformie do płatności - musi być na …" at bounding box center [1232, 404] width 642 height 48
click at [1188, 386] on textarea "FOR FINANCE: FSC nie było uwzględnione na proformie do płatności - musi być na …" at bounding box center [1232, 404] width 642 height 48
click at [1394, 395] on textarea "FOR FINANCE: FSC nie było uwzględnione na proformie do płatności - musi być inf…" at bounding box center [1232, 404] width 642 height 48
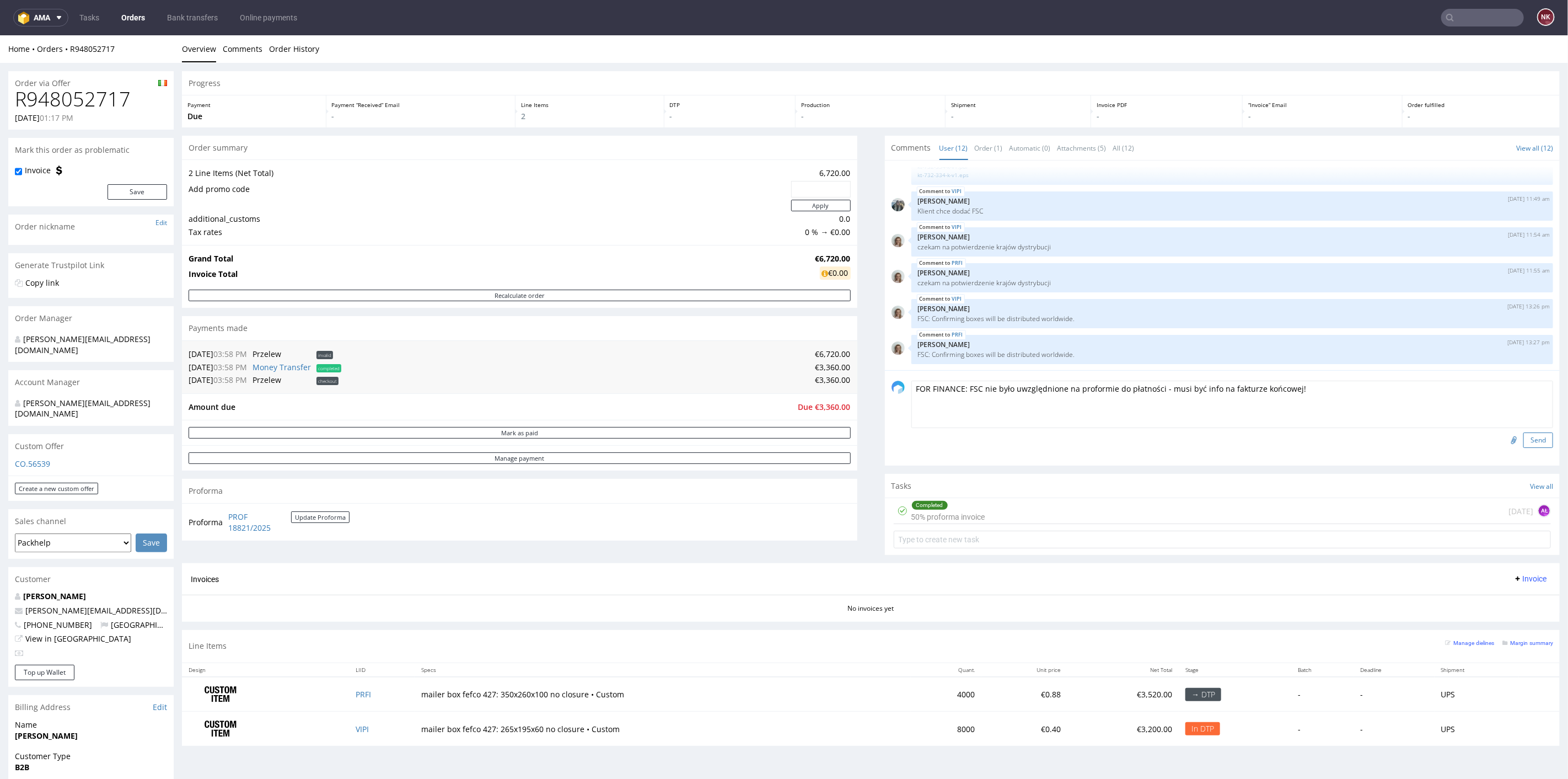
type textarea "FOR FINANCE: FSC nie było uwzględnione na proformie do płatności - musi być inf…"
click at [1531, 435] on button "Send" at bounding box center [1538, 439] width 30 height 15
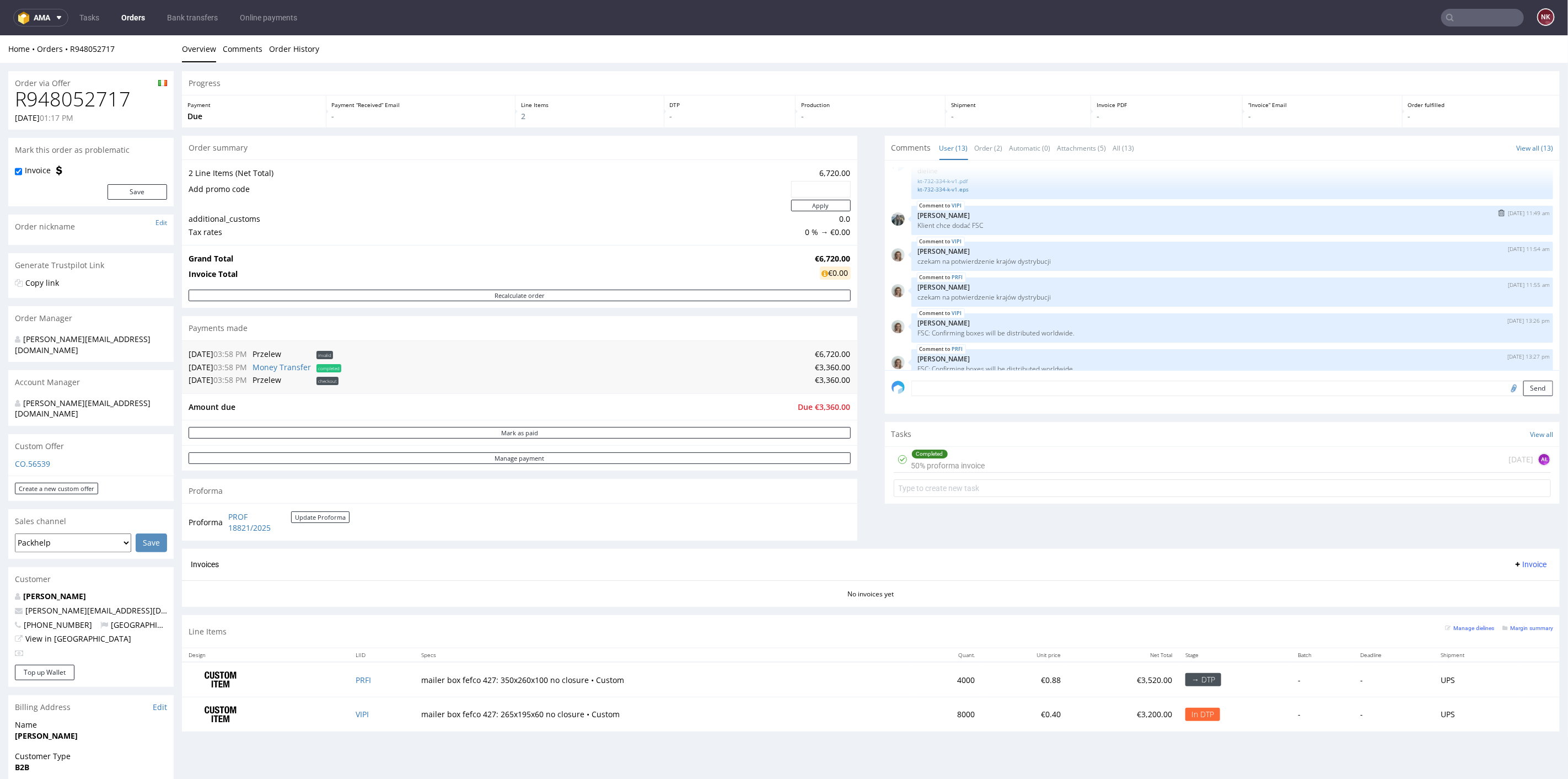
scroll to position [347, 0]
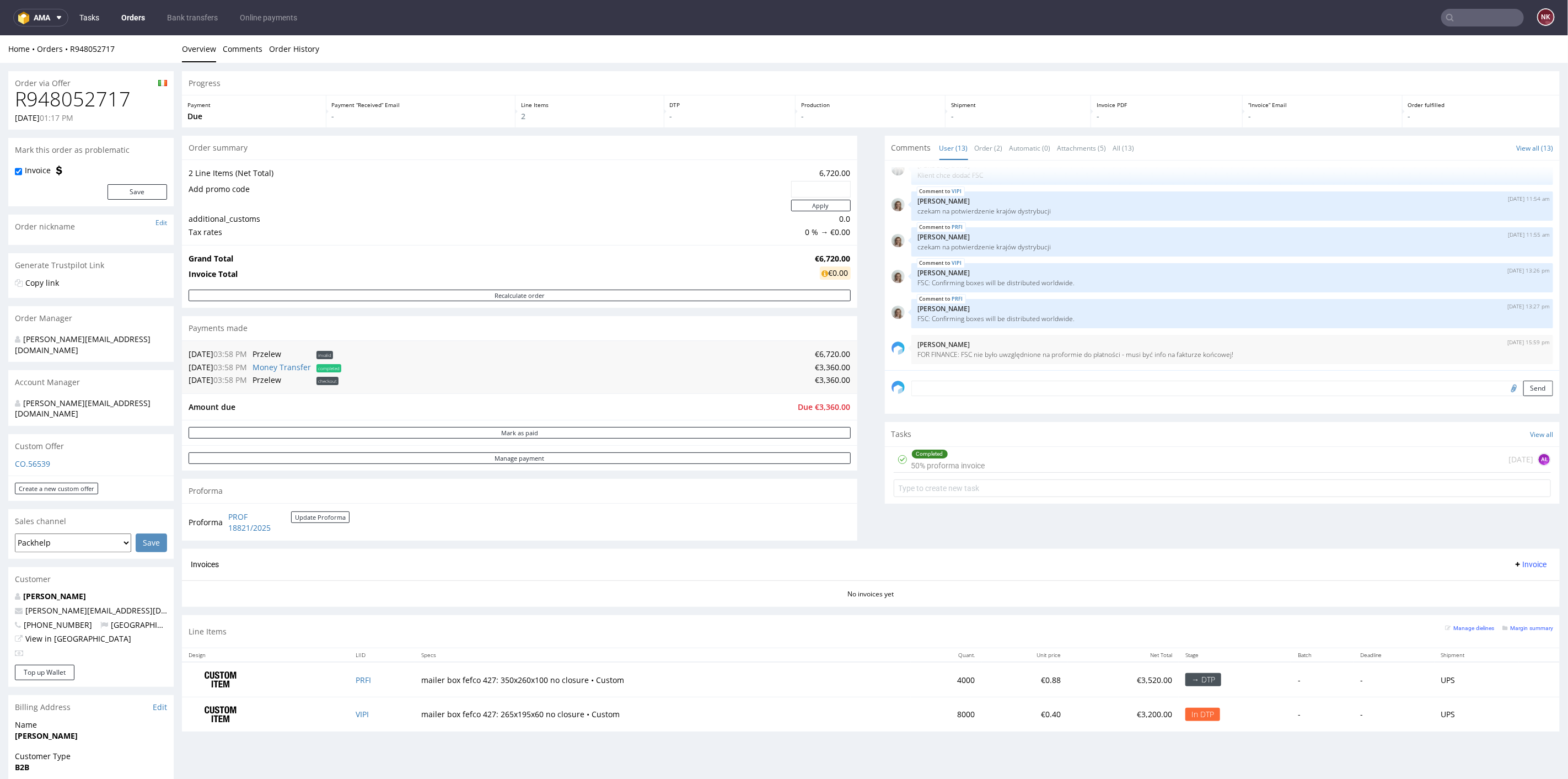
click at [96, 10] on link "Tasks" at bounding box center [89, 17] width 33 height 18
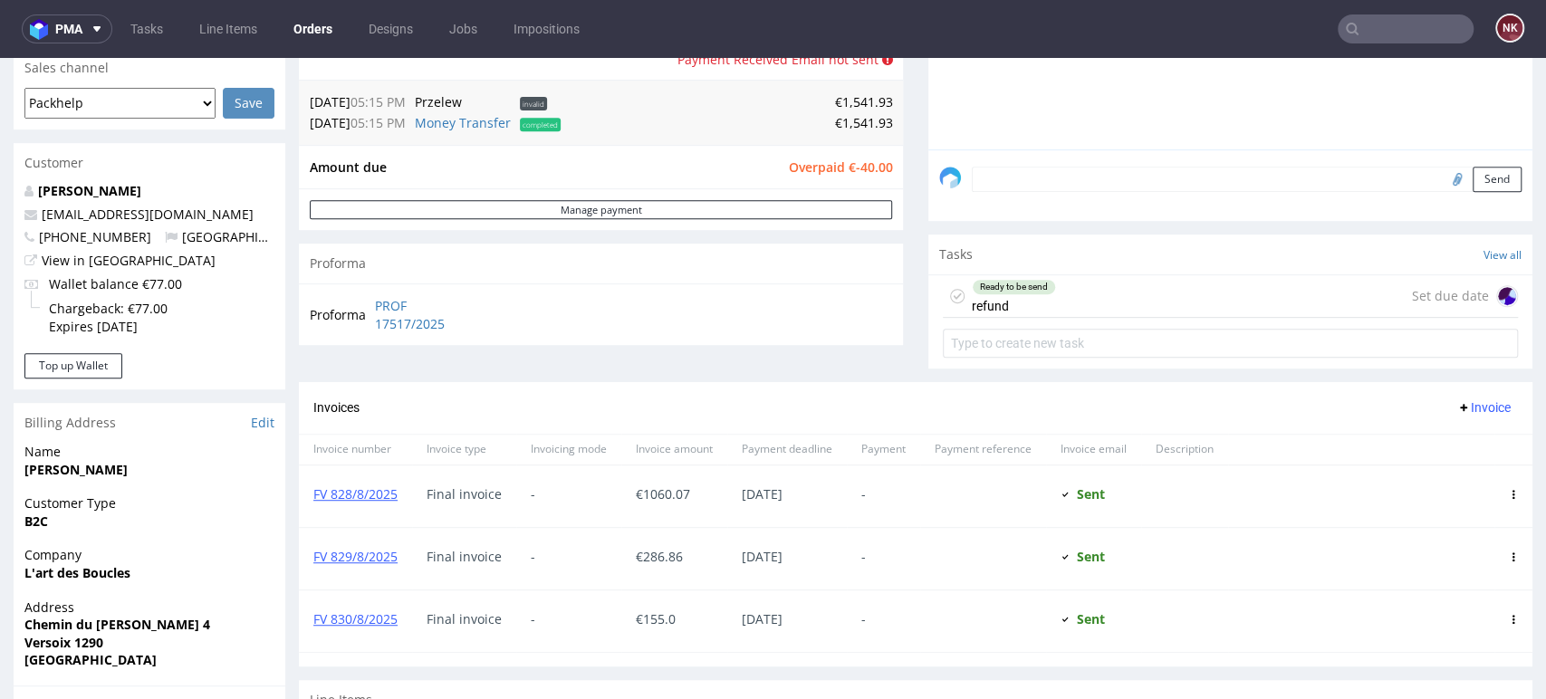
scroll to position [522, 0]
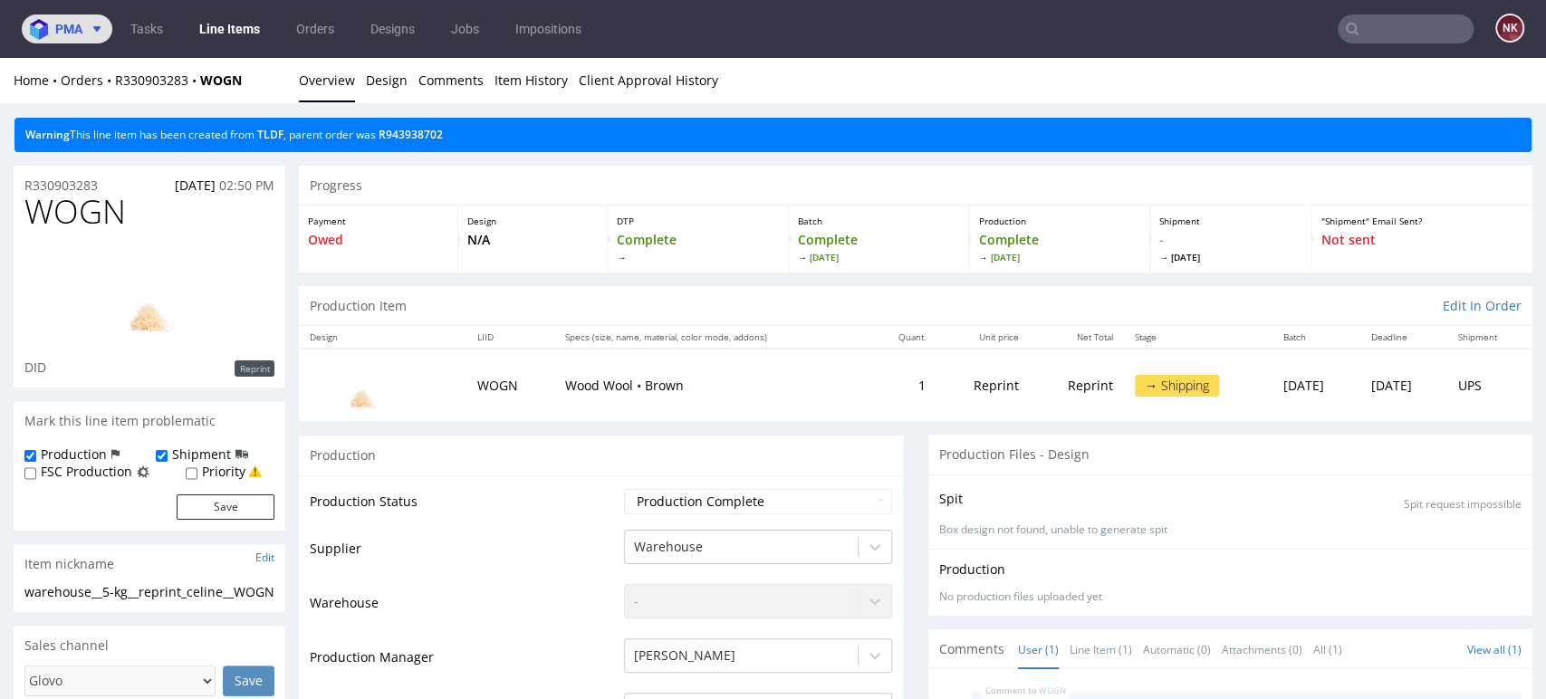
click at [102, 24] on icon at bounding box center [97, 29] width 14 height 14
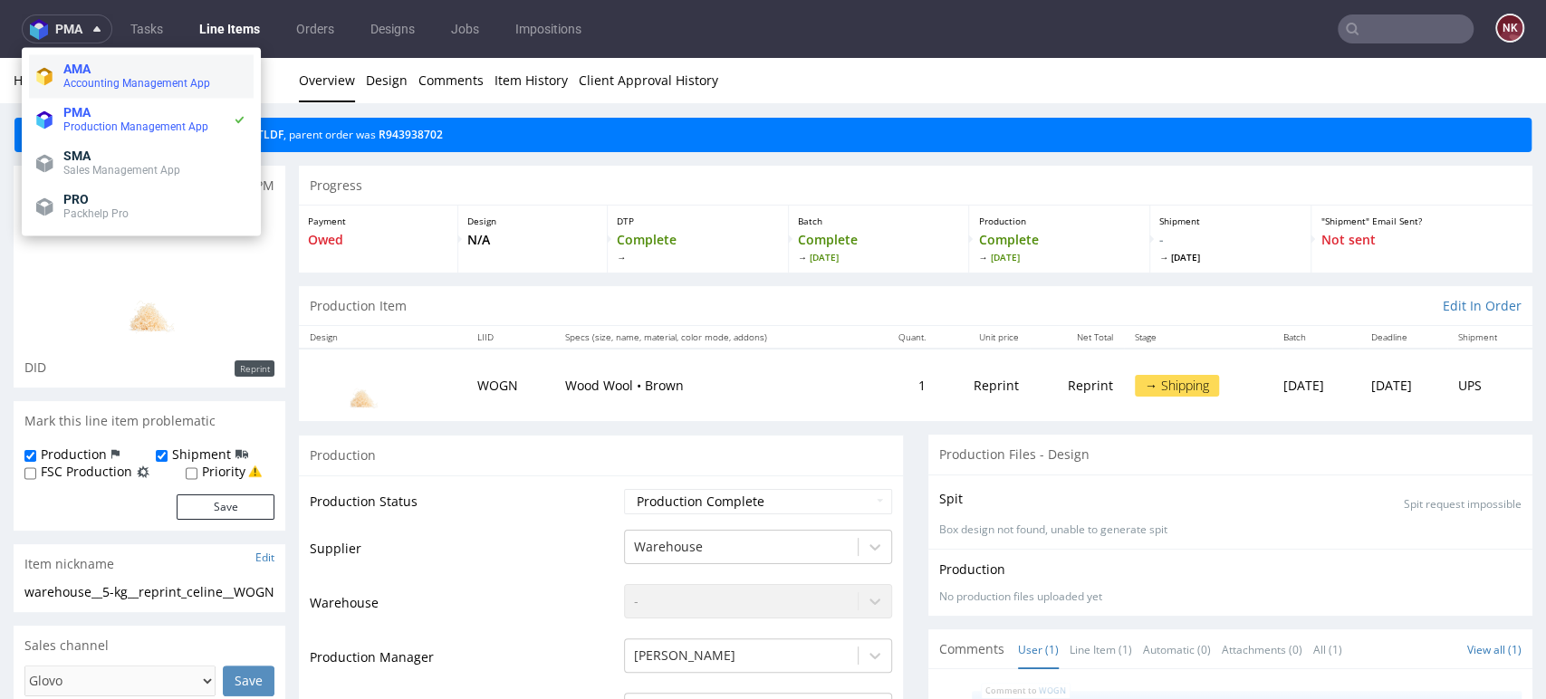
click at [95, 75] on span "AMA" at bounding box center [154, 69] width 183 height 14
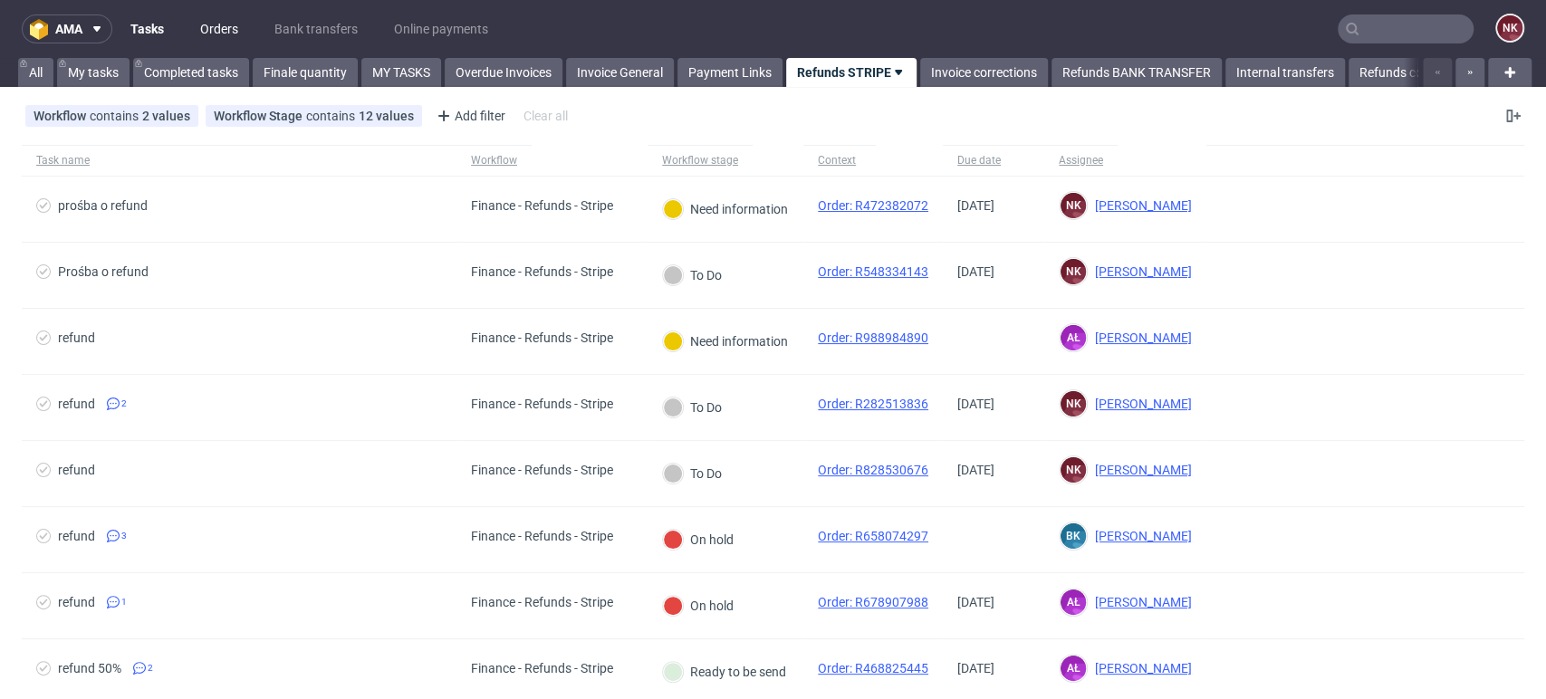
click at [199, 32] on link "Orders" at bounding box center [219, 28] width 60 height 29
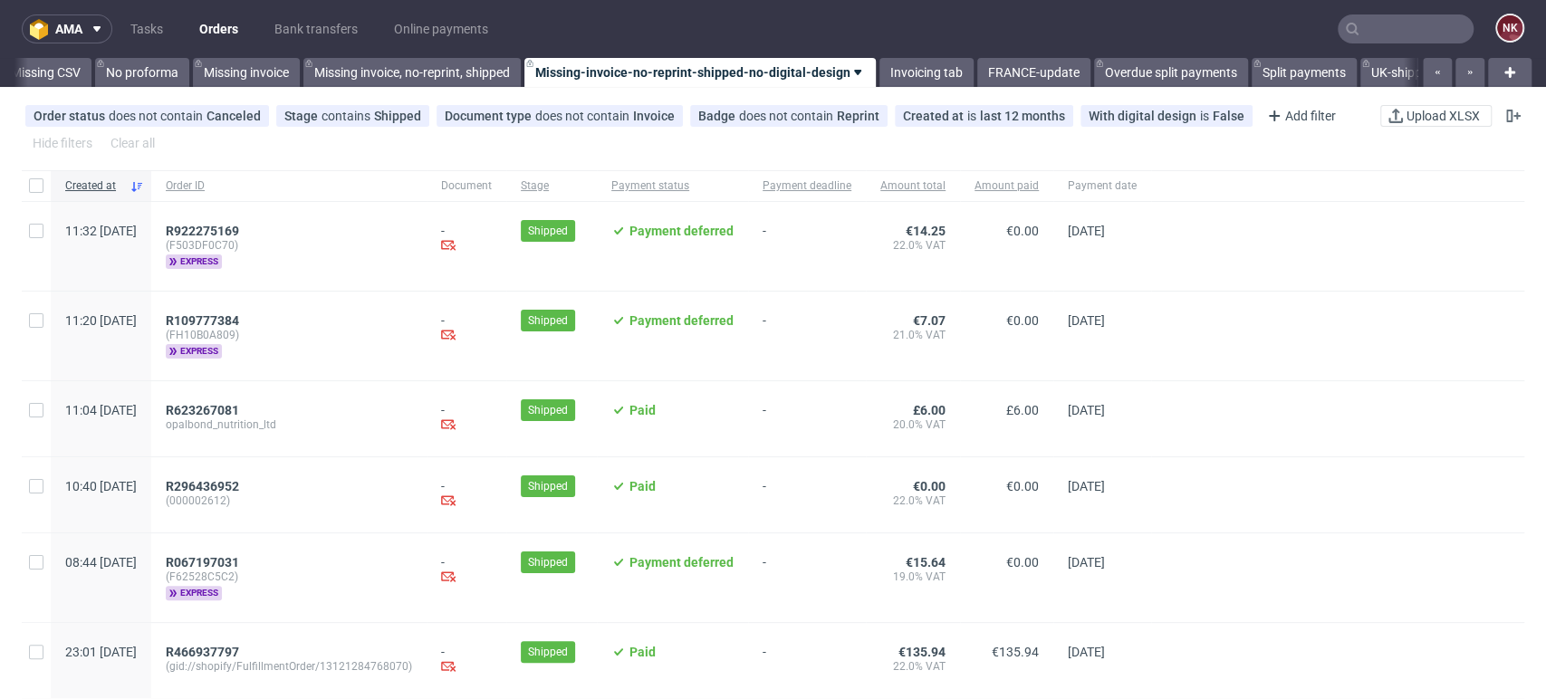
scroll to position [0, 2564]
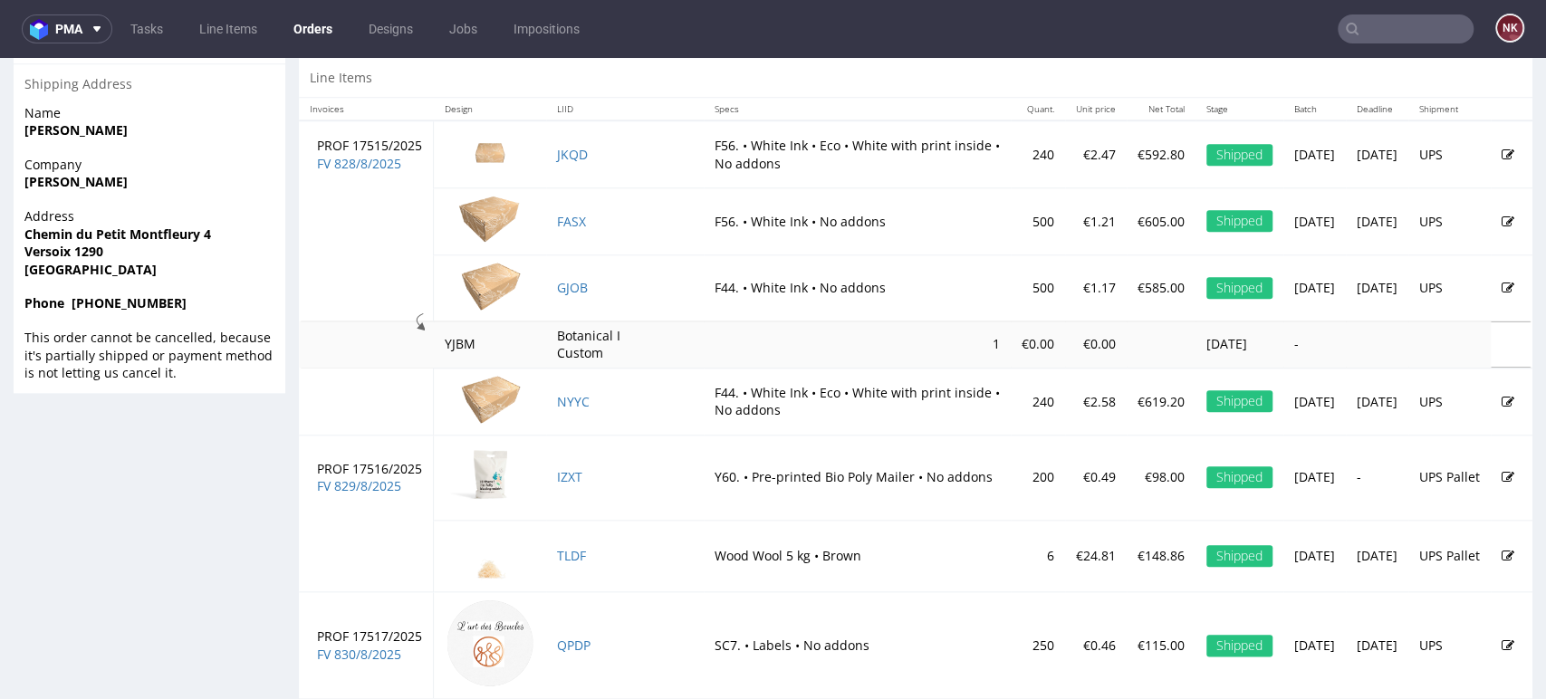
scroll to position [1176, 0]
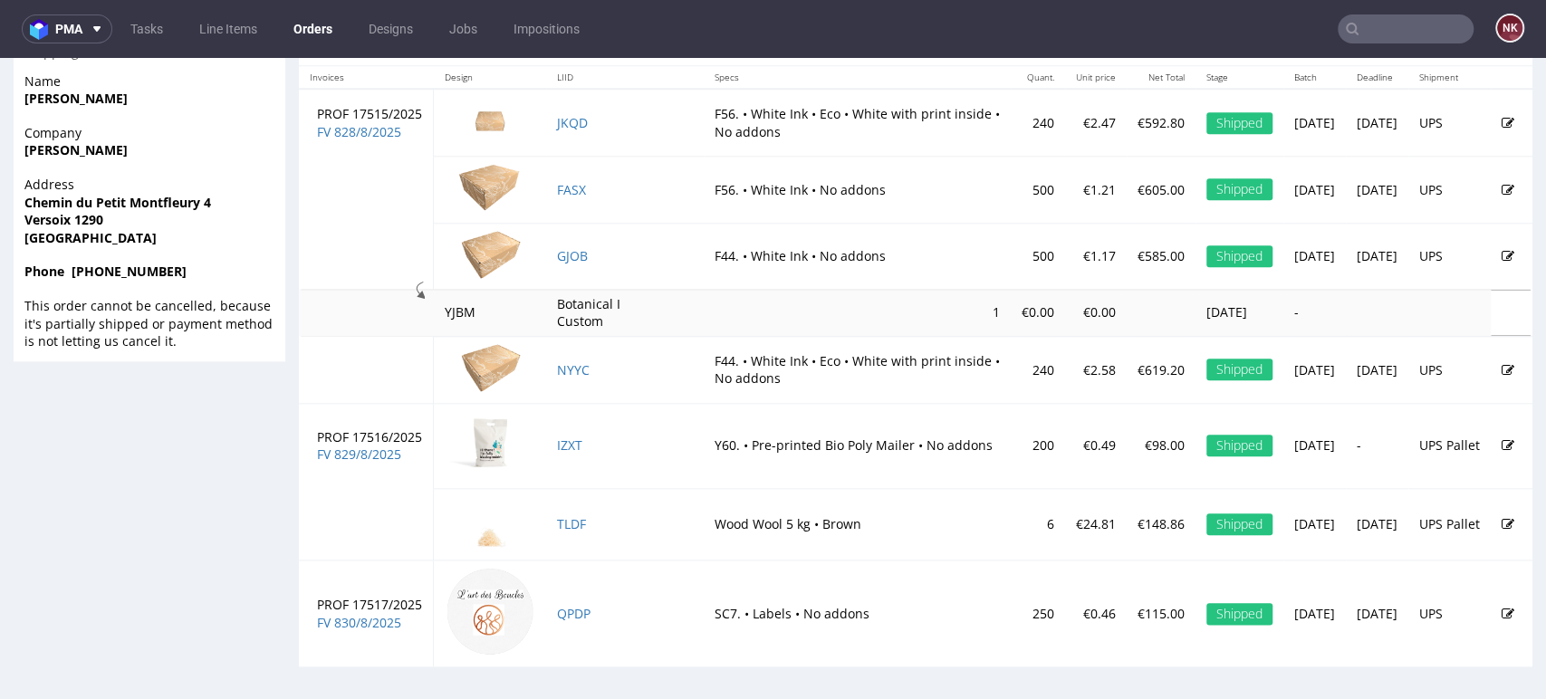
click at [1424, 312] on td at bounding box center [1449, 313] width 82 height 47
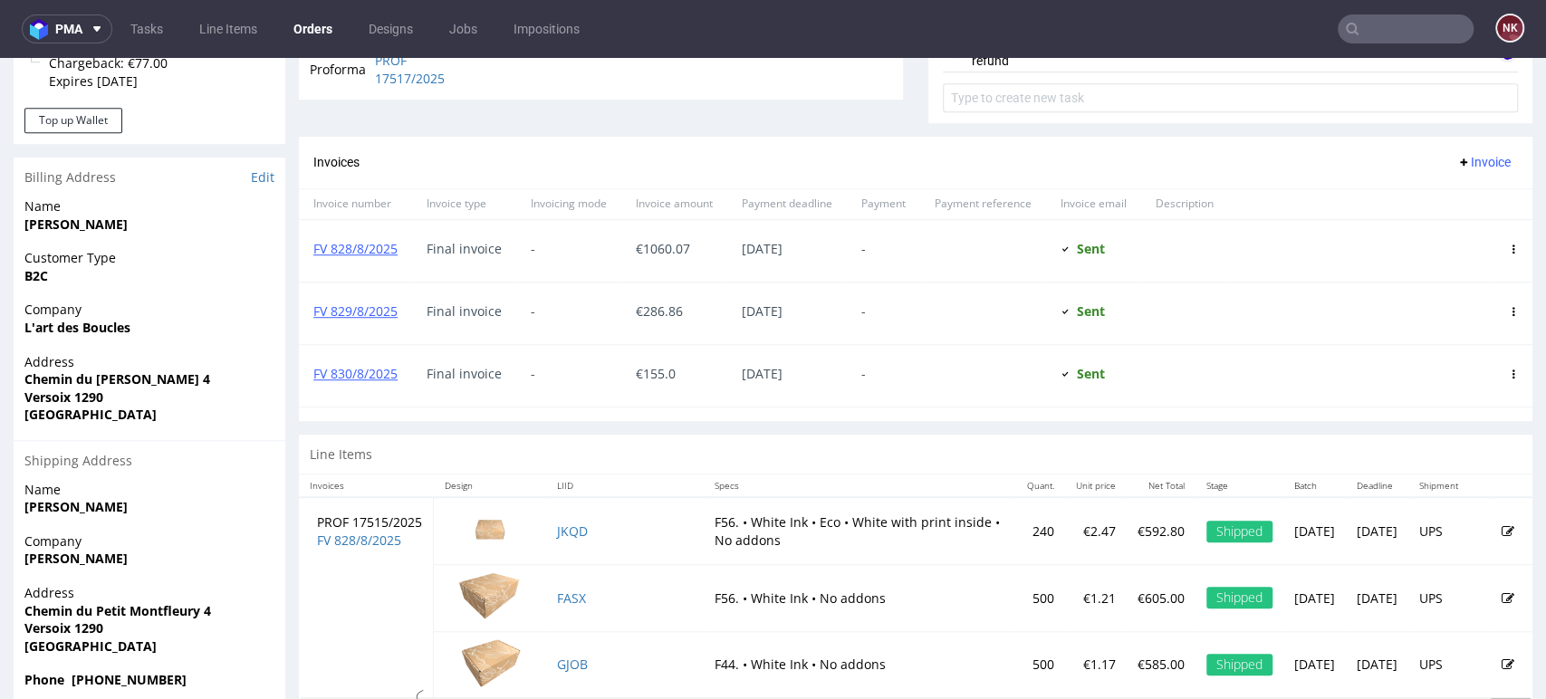
scroll to position [370, 0]
